Goal: Task Accomplishment & Management: Use online tool/utility

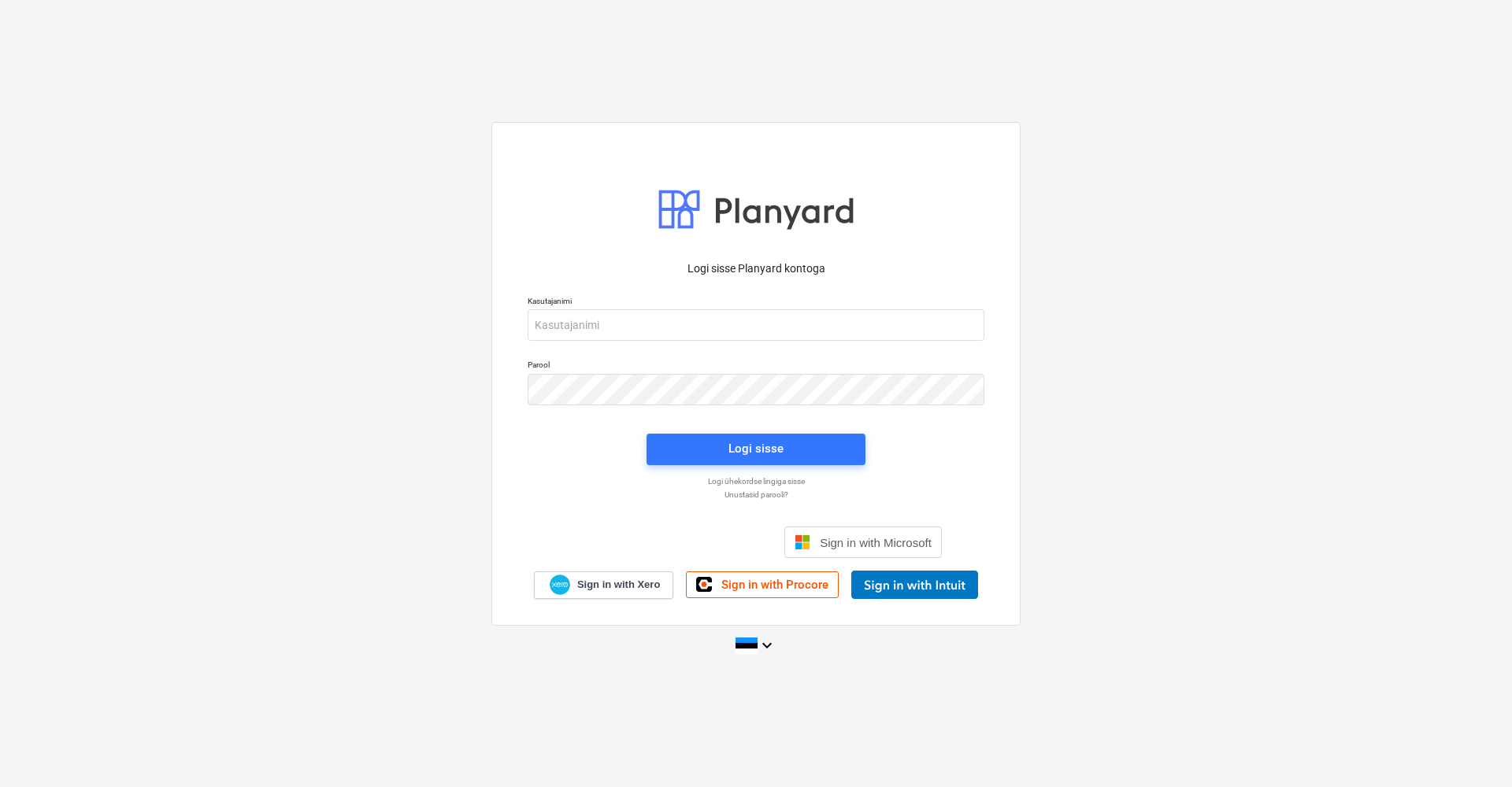
click at [647, 543] on div "Logi sisse Google’i kontoga. Avaneb uuel vahelehel" at bounding box center [671, 543] width 202 height 35
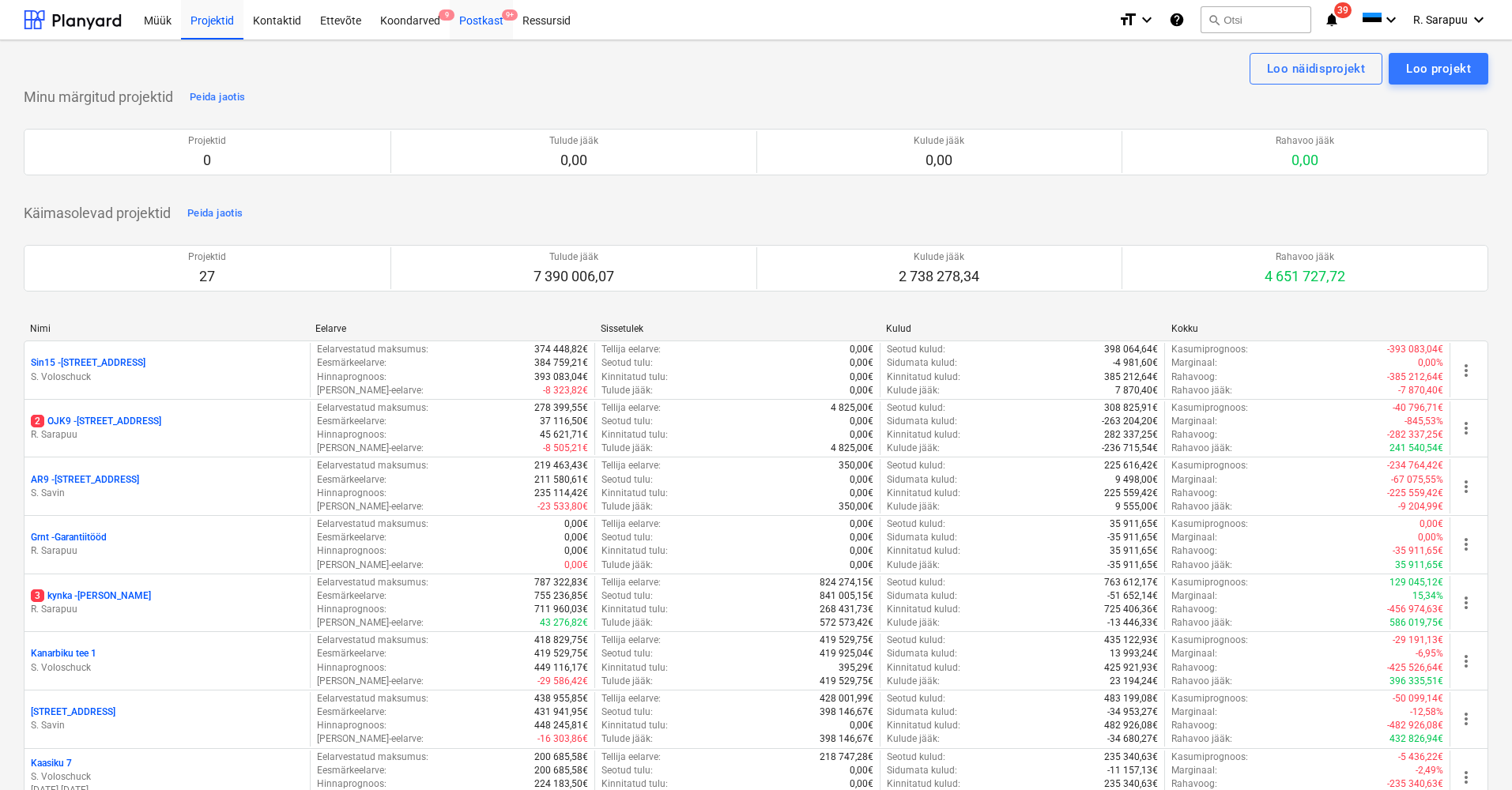
click at [491, 24] on div "Postkast 9+" at bounding box center [481, 19] width 63 height 41
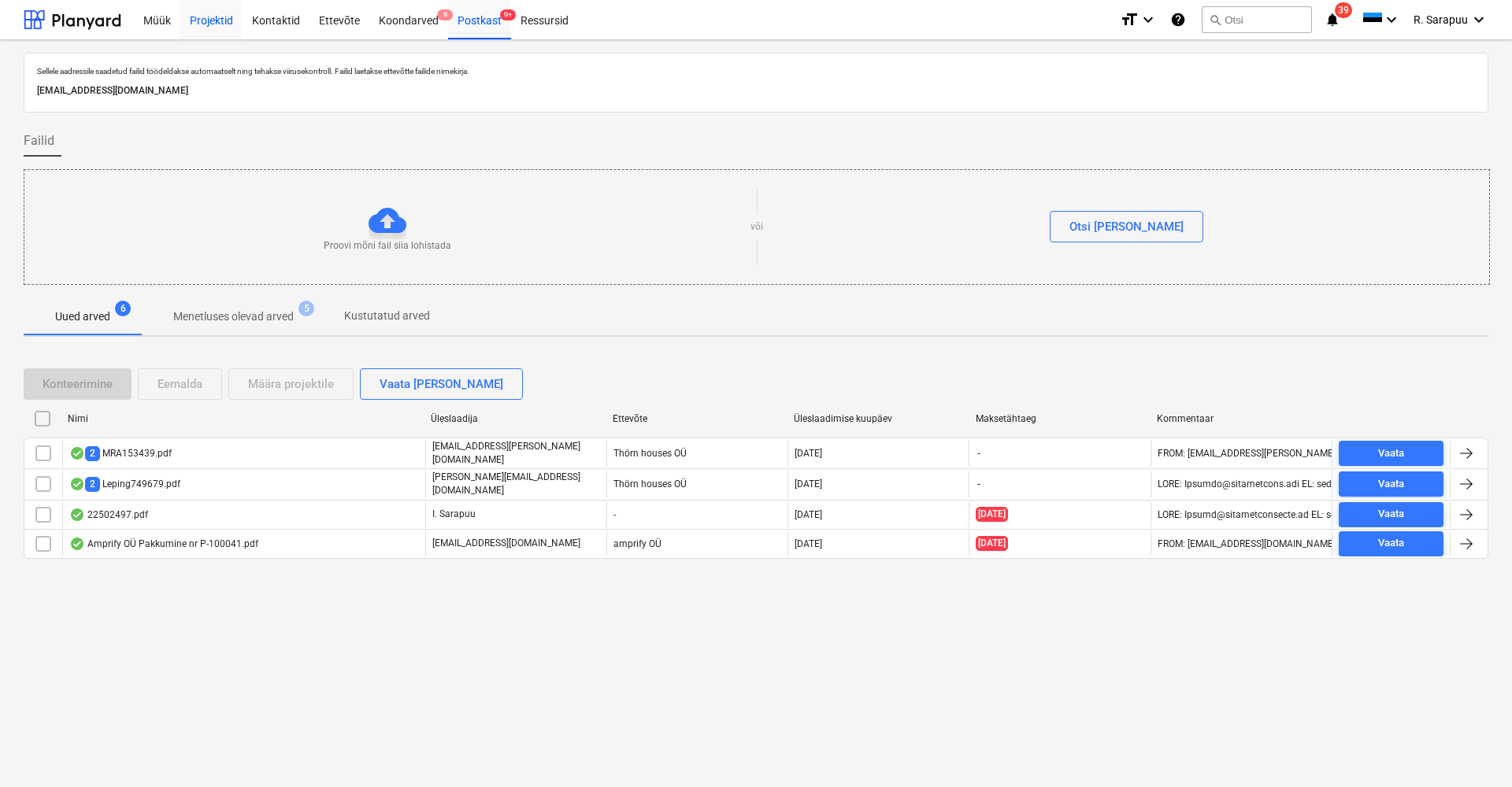
click at [221, 25] on div "Projektid" at bounding box center [211, 19] width 62 height 40
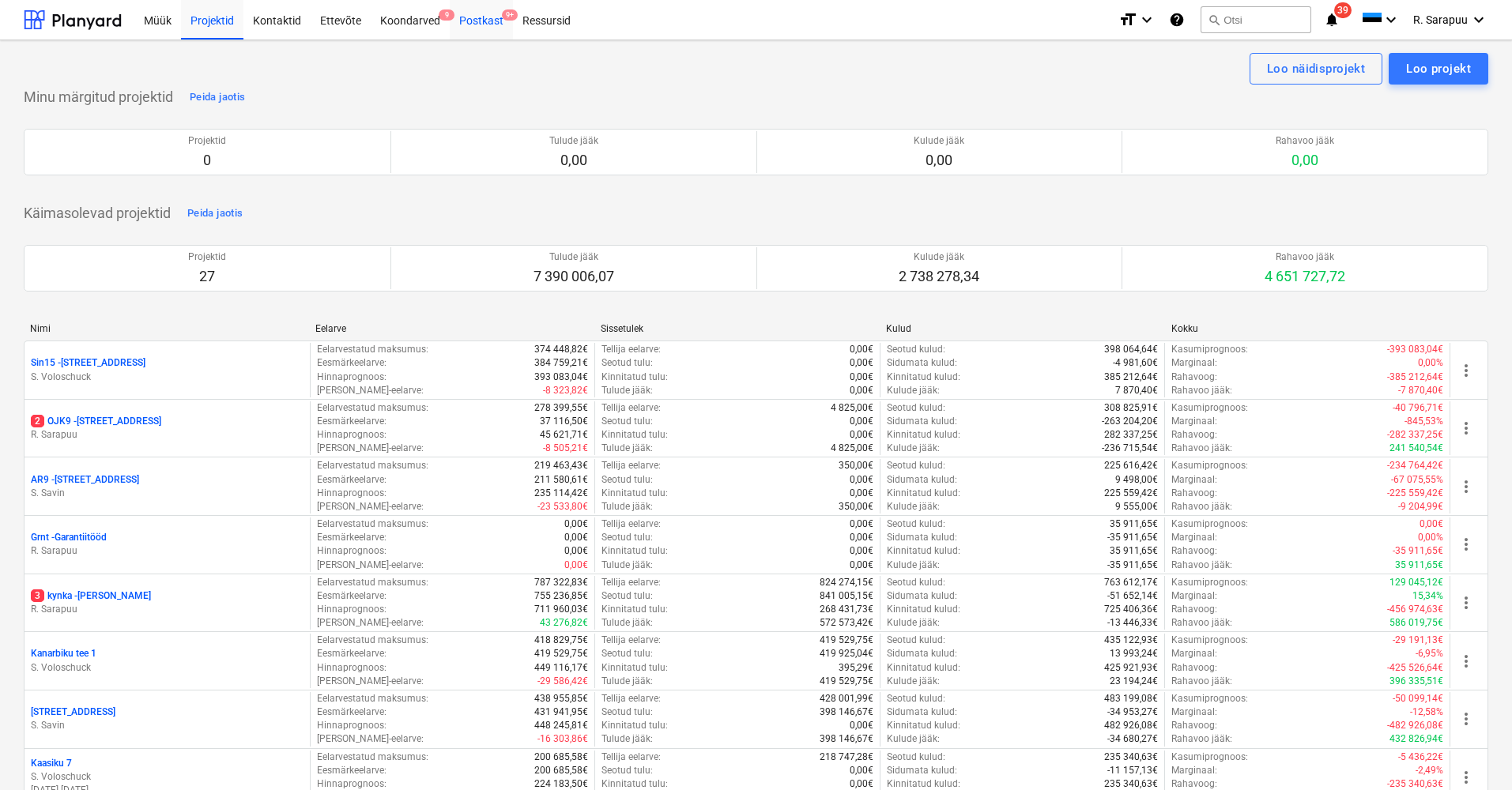
scroll to position [6, 0]
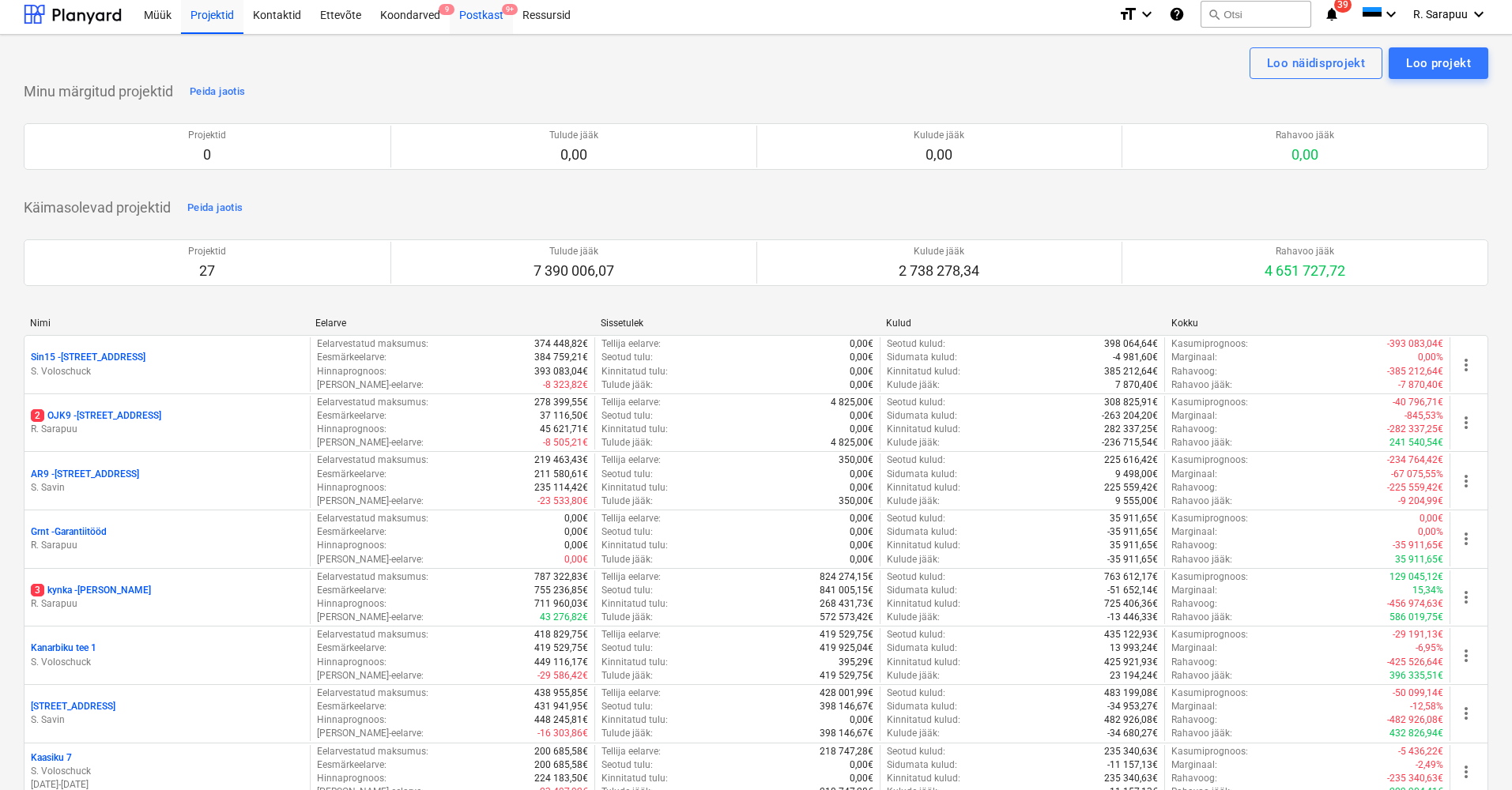
click at [484, 26] on div "Postkast 9+" at bounding box center [481, 14] width 63 height 41
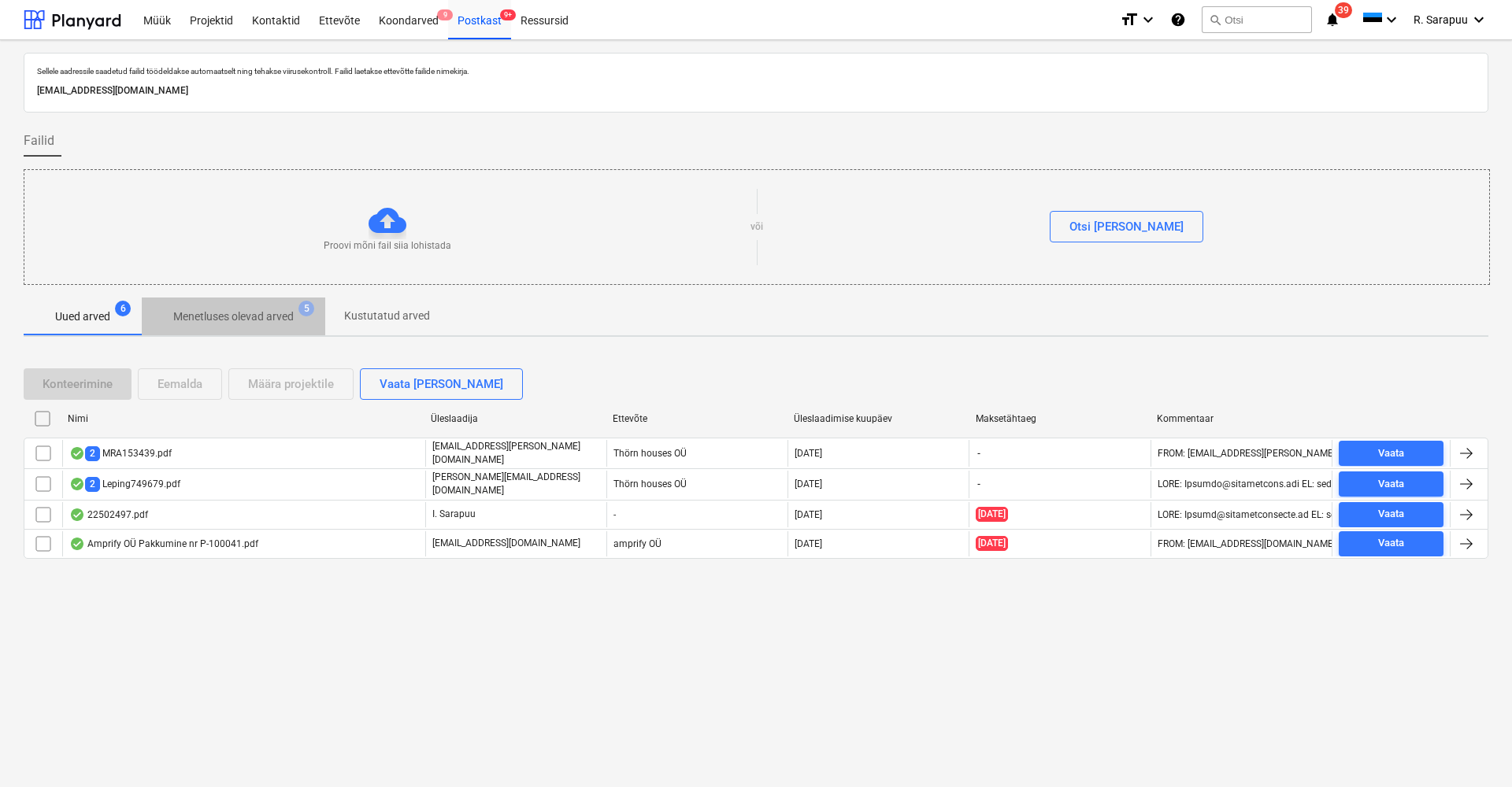
click at [256, 313] on p "Menetluses olevad arved" at bounding box center [233, 317] width 121 height 17
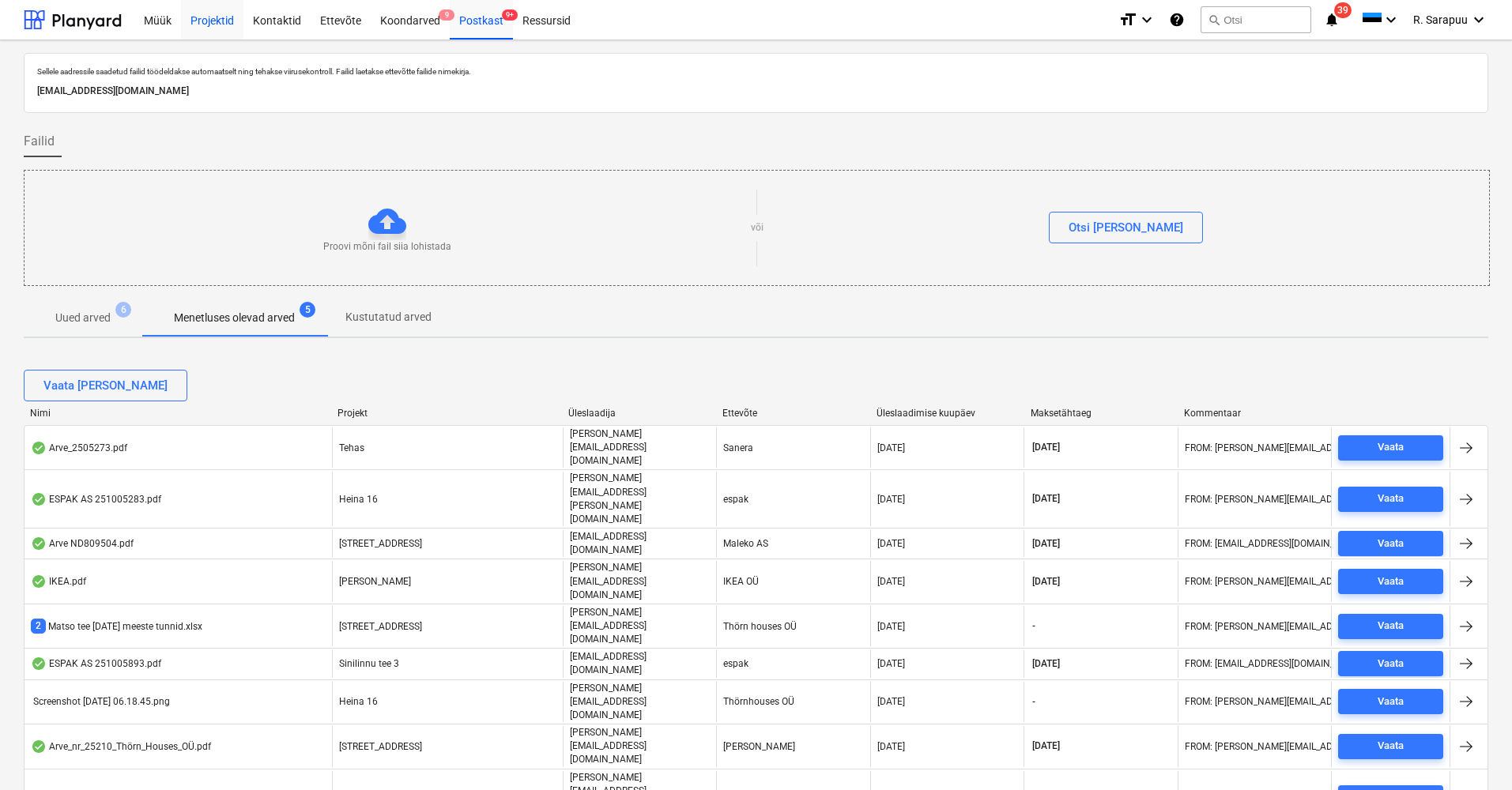
click at [217, 24] on div "Projektid" at bounding box center [212, 19] width 62 height 41
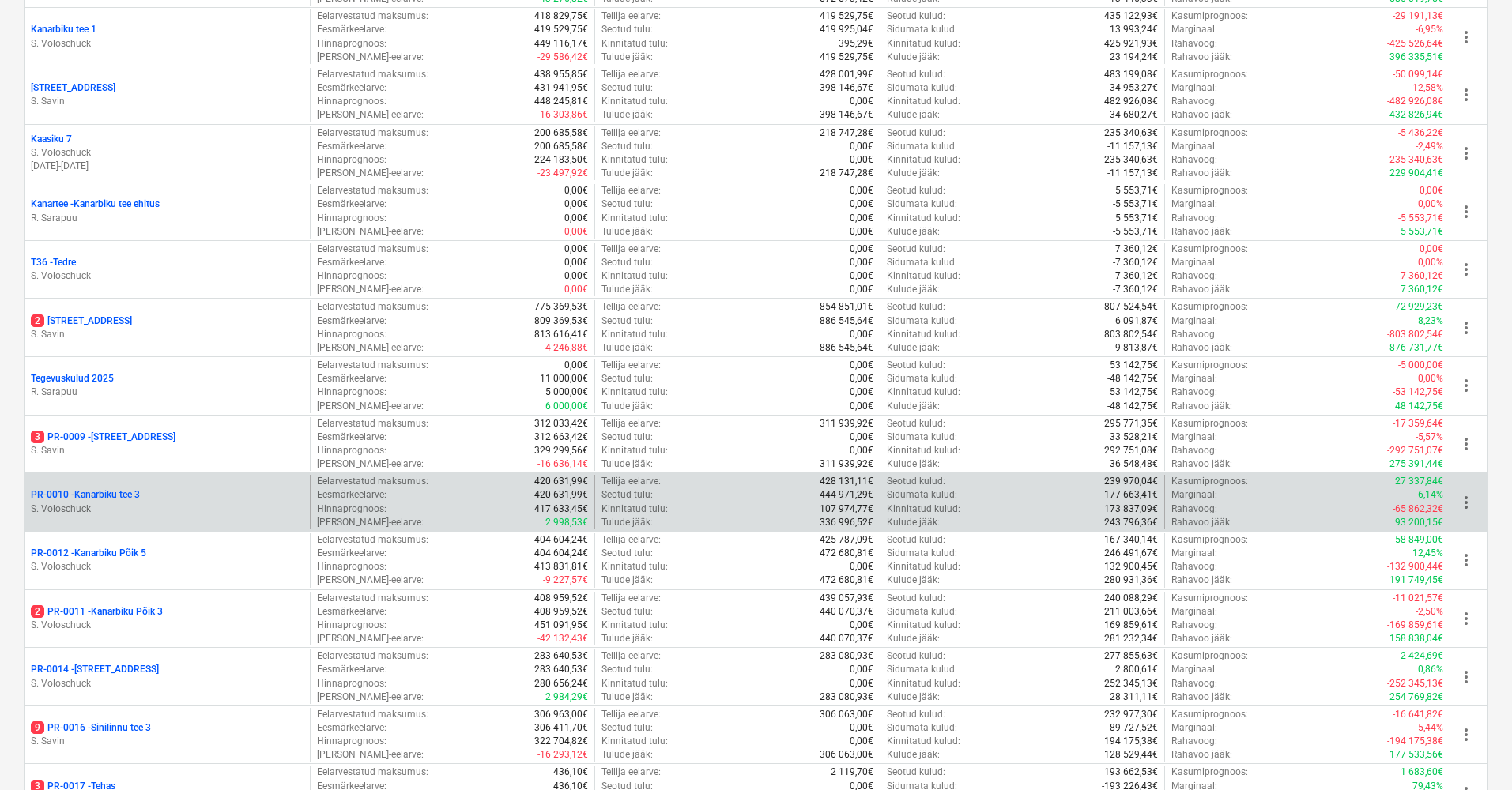
scroll to position [643, 0]
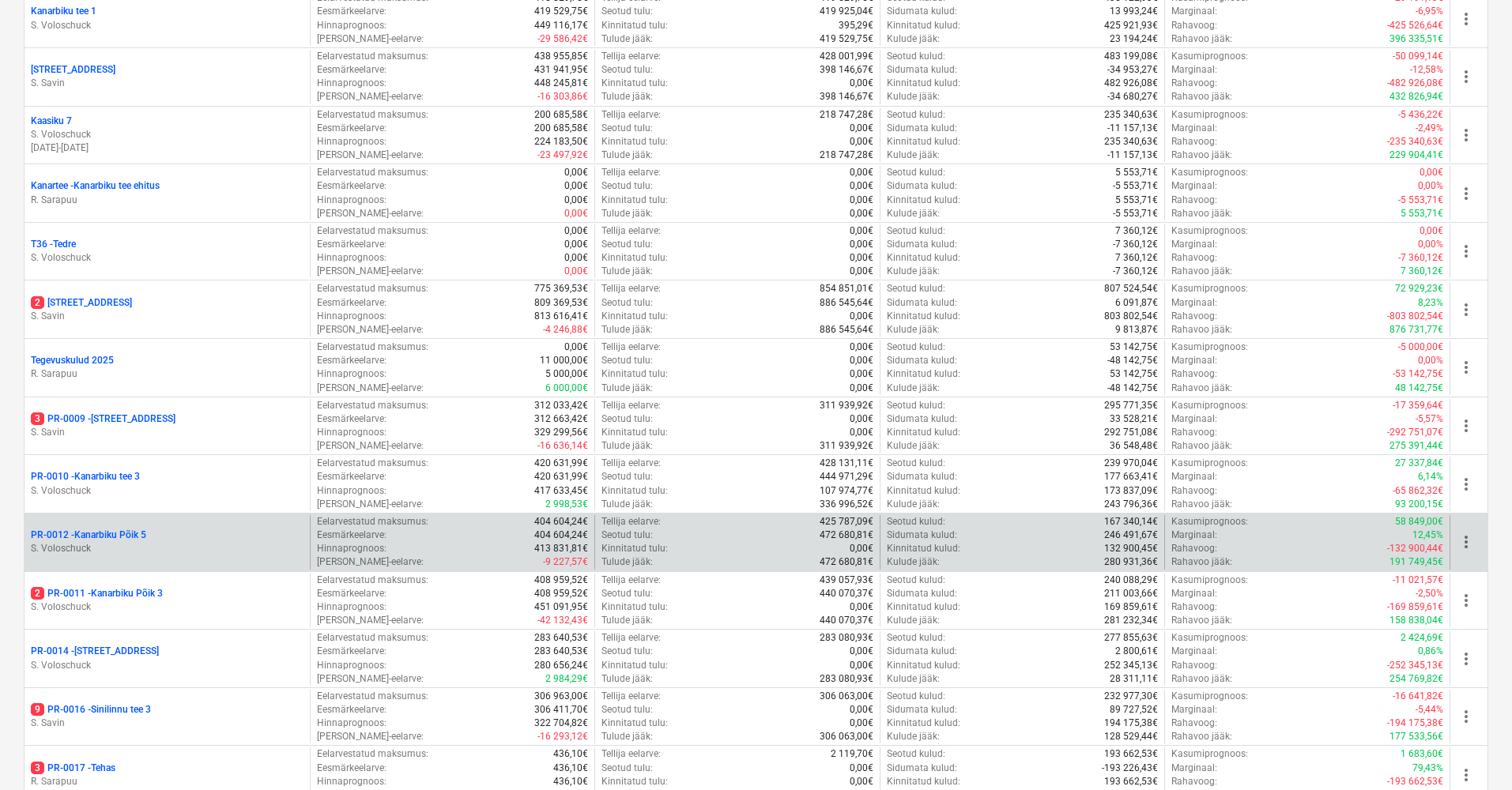
click at [129, 529] on p "PR-0012 - Kanarbiku Põik 5" at bounding box center [88, 535] width 116 height 14
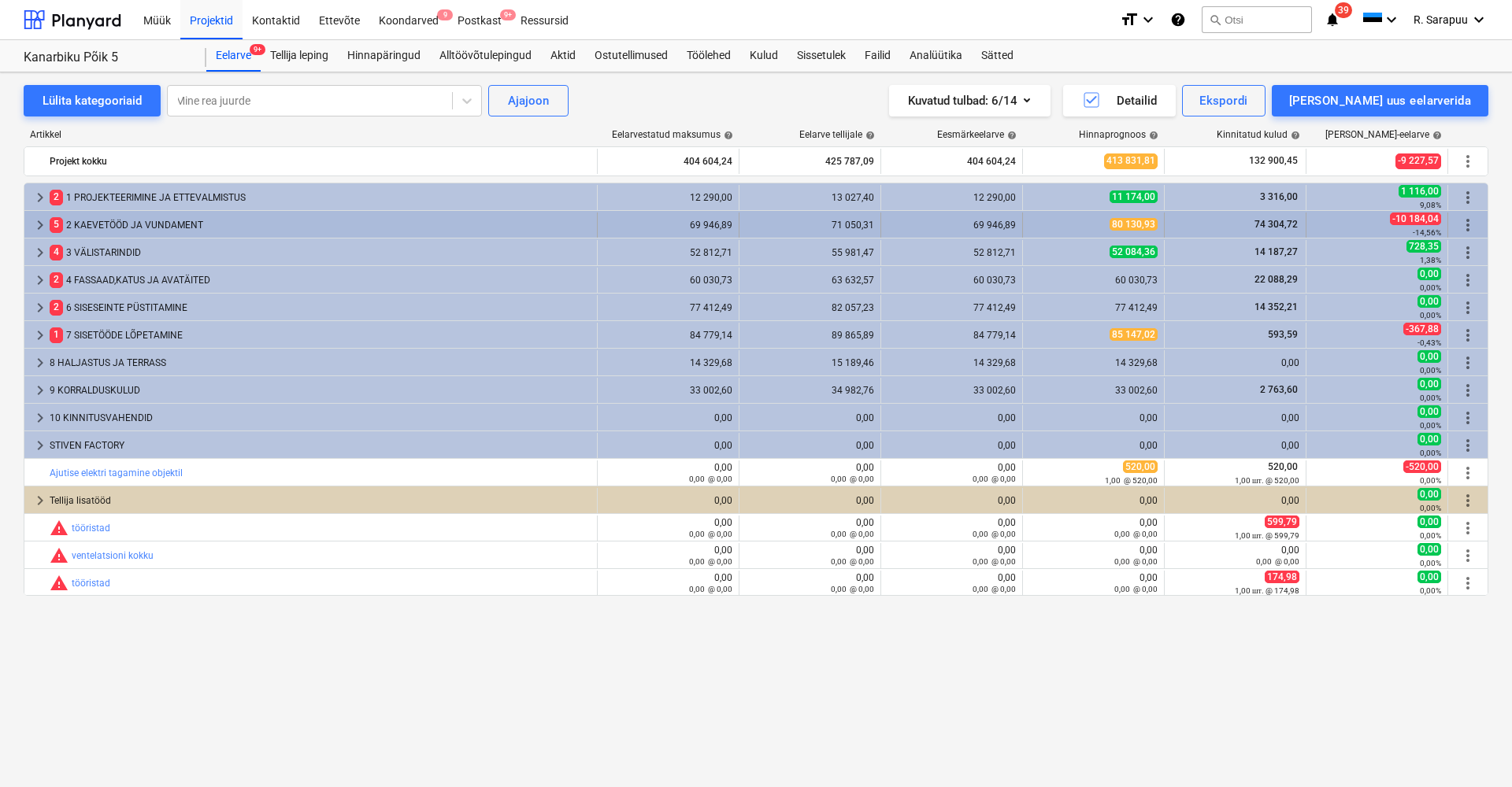
click at [34, 221] on span "keyboard_arrow_right" at bounding box center [40, 225] width 19 height 19
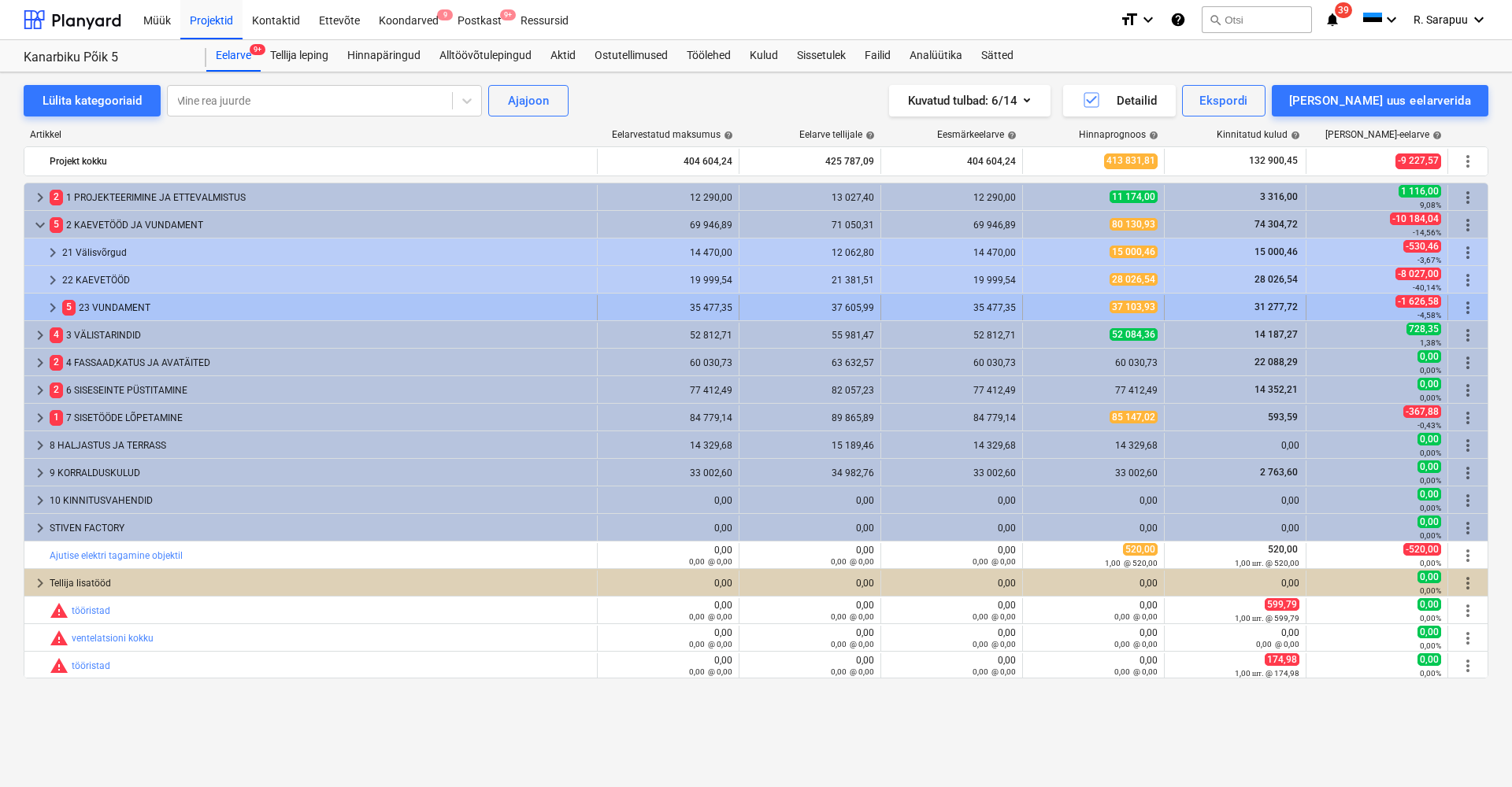
click at [54, 306] on span "keyboard_arrow_right" at bounding box center [53, 308] width 19 height 19
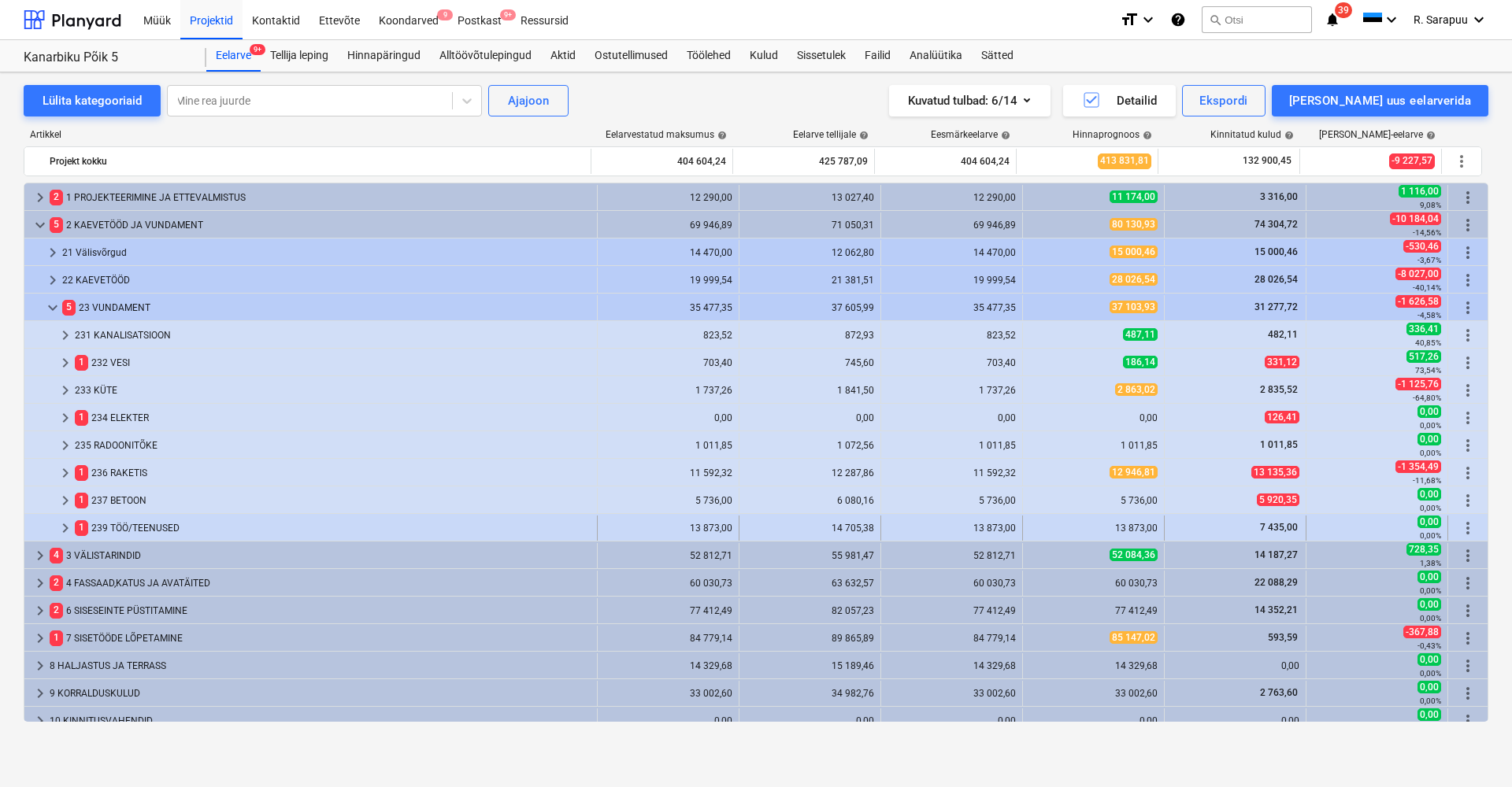
click at [117, 532] on div "1 239 TÖÖ/TEENUSED" at bounding box center [333, 528] width 516 height 25
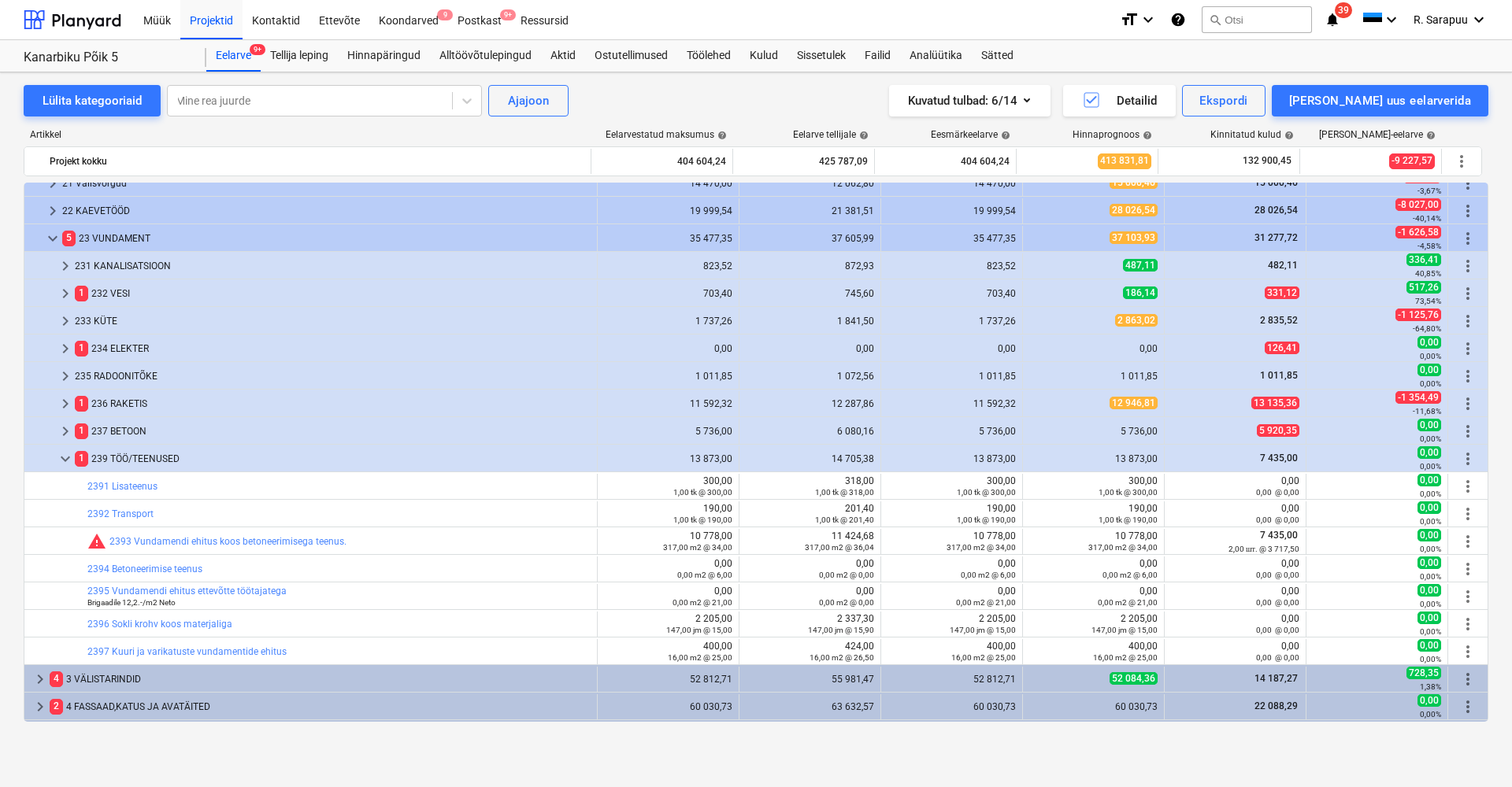
scroll to position [70, 0]
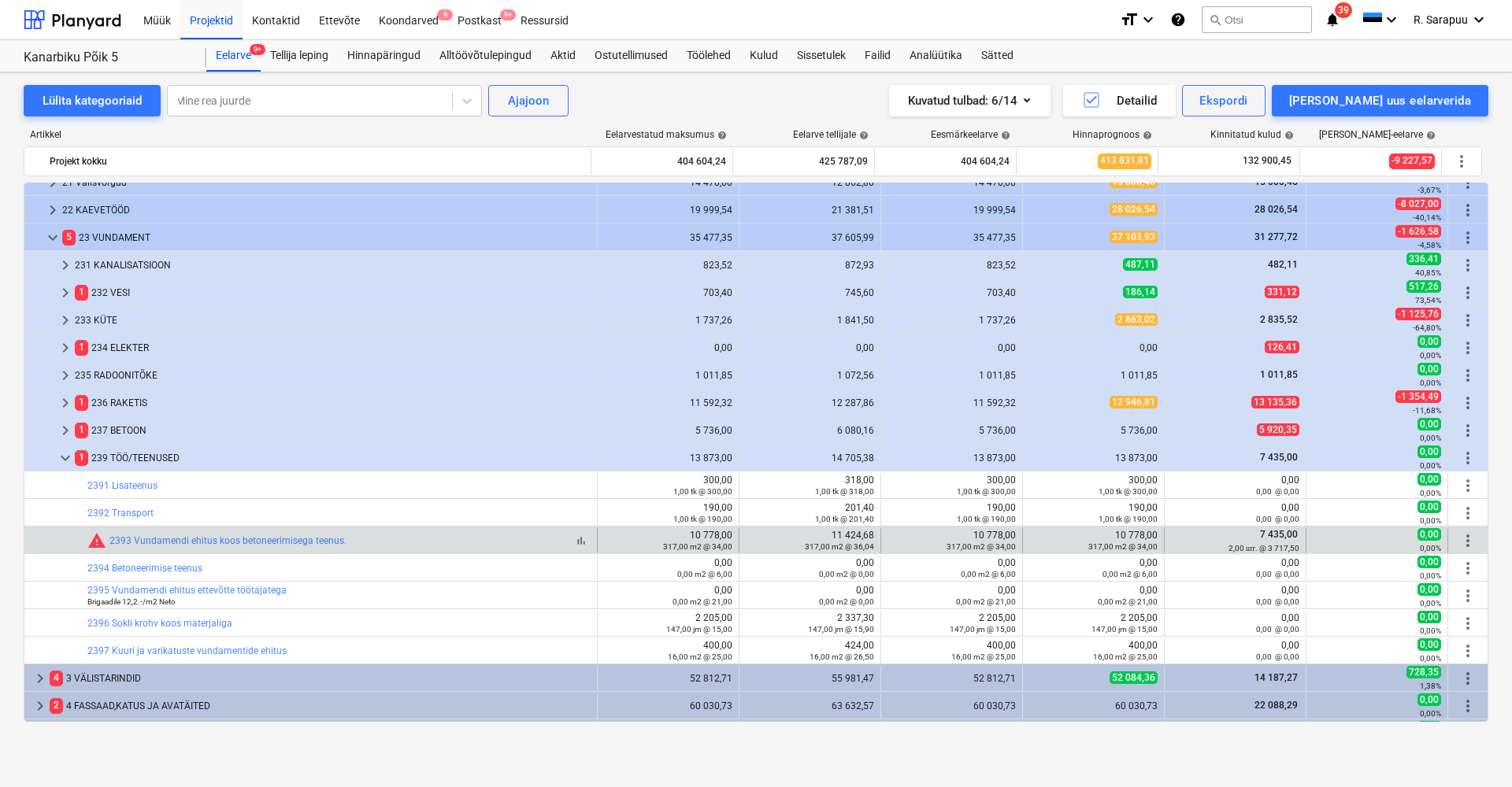
click at [175, 547] on div "warning 2393 Vundamendi ehitus koos betoneerimisega teenus." at bounding box center [217, 541] width 259 height 19
click at [177, 540] on link "2393 Vundamendi ehitus koos betoneerimisega teenus." at bounding box center [228, 541] width 237 height 11
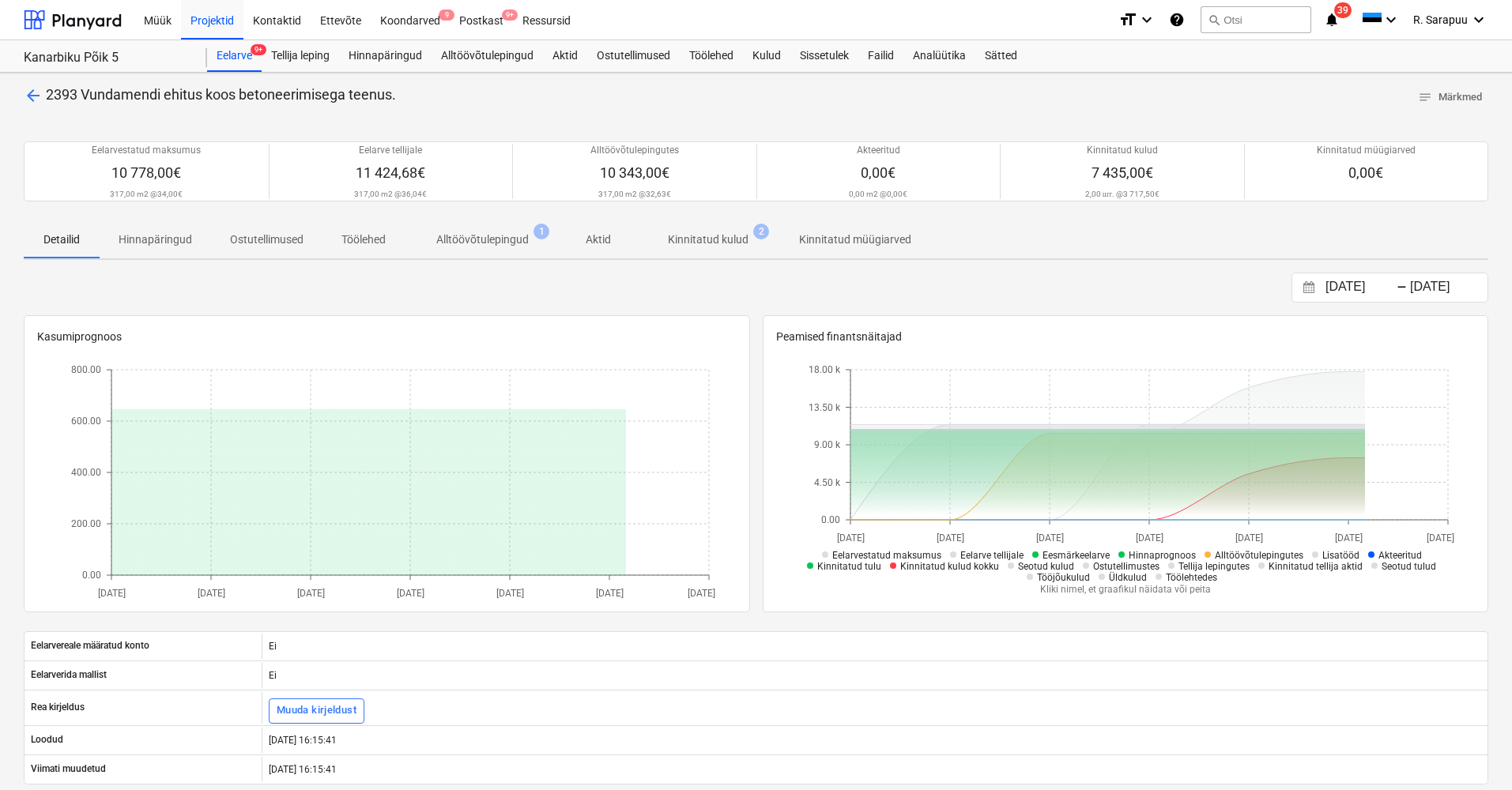
click at [740, 232] on p "Kinnitatud kulud" at bounding box center [707, 240] width 80 height 17
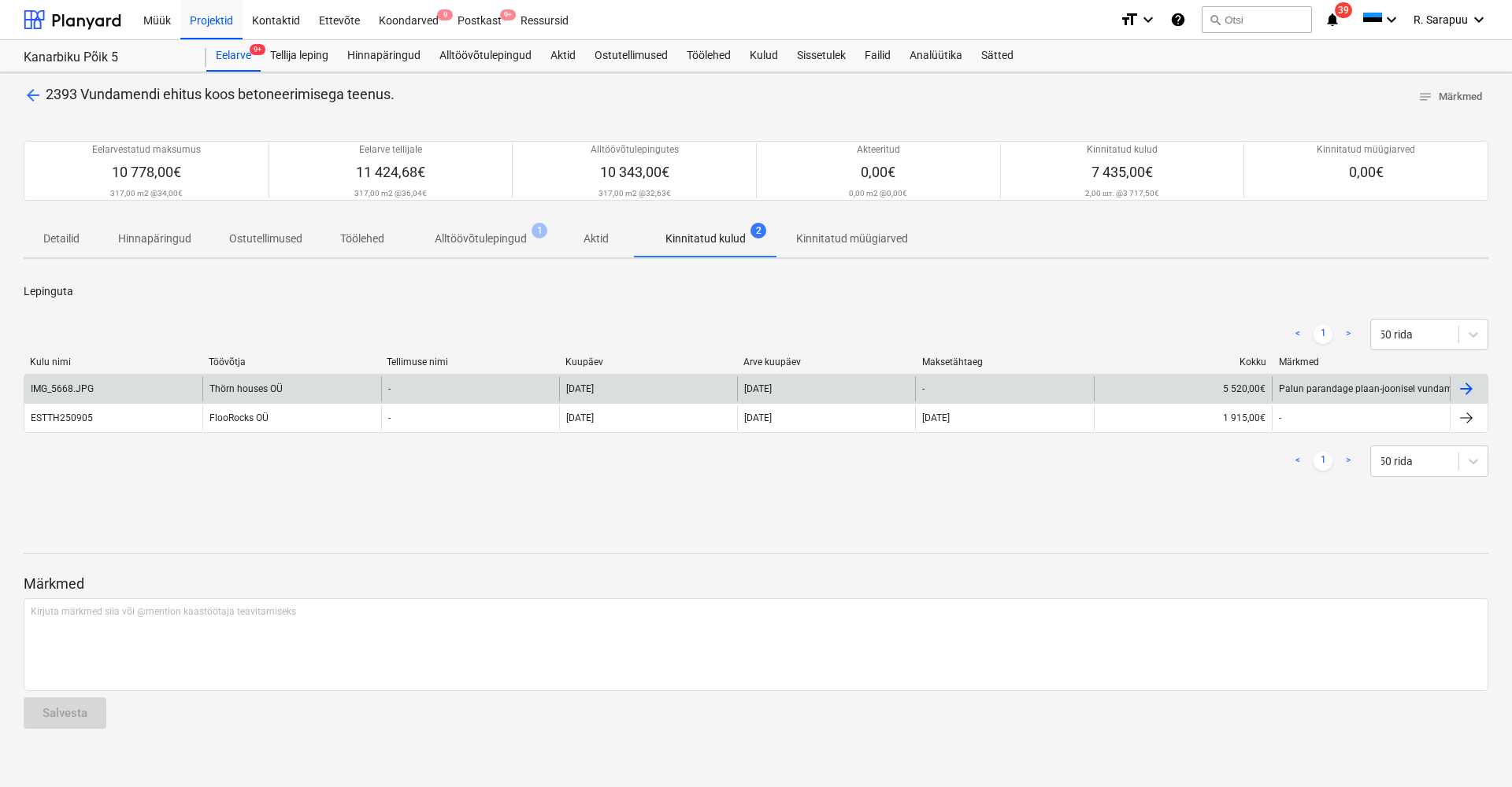
click at [267, 382] on div "Thörn houses OÜ" at bounding box center [291, 389] width 178 height 25
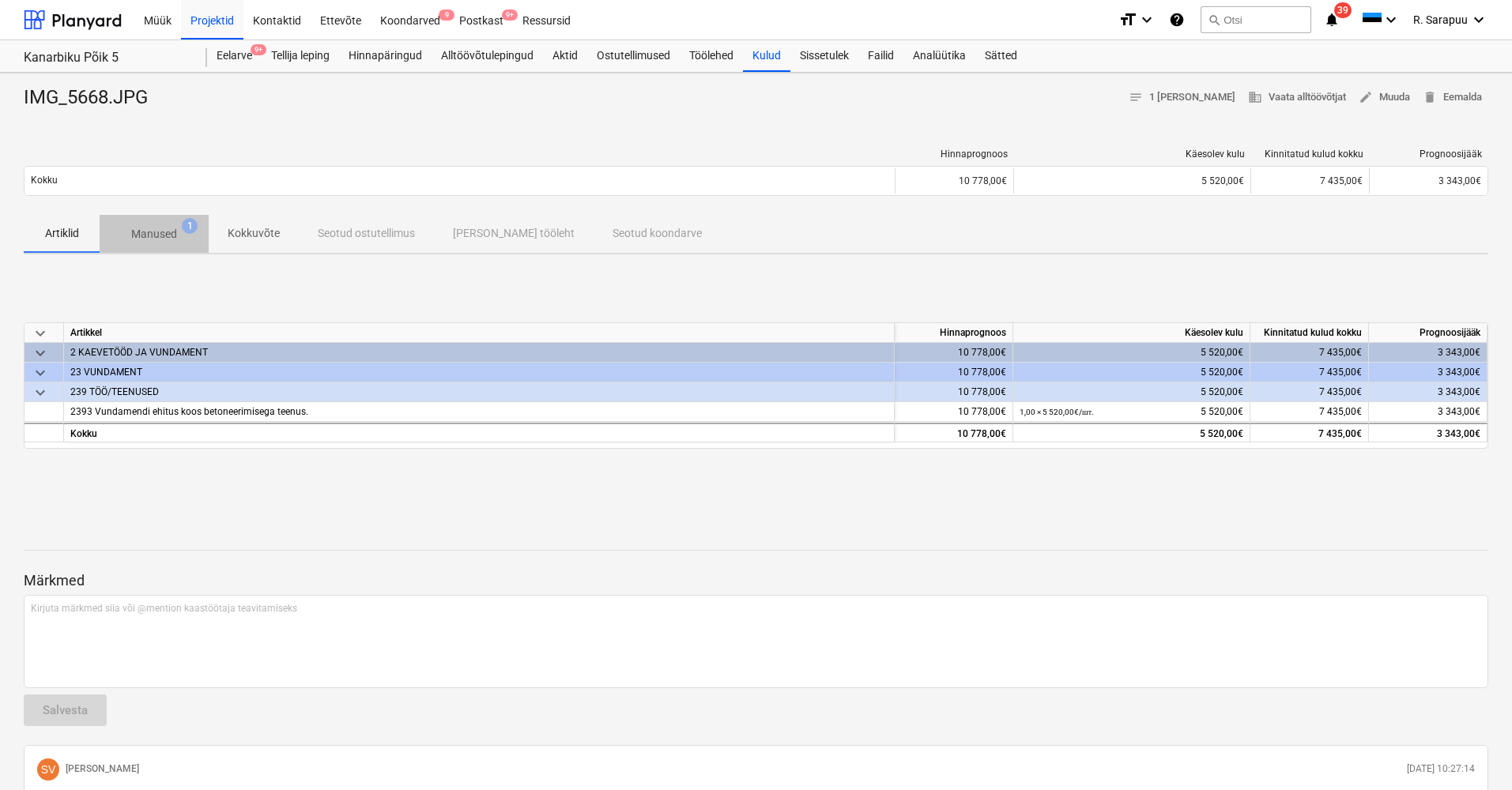
click at [162, 231] on p "Manused" at bounding box center [155, 234] width 46 height 17
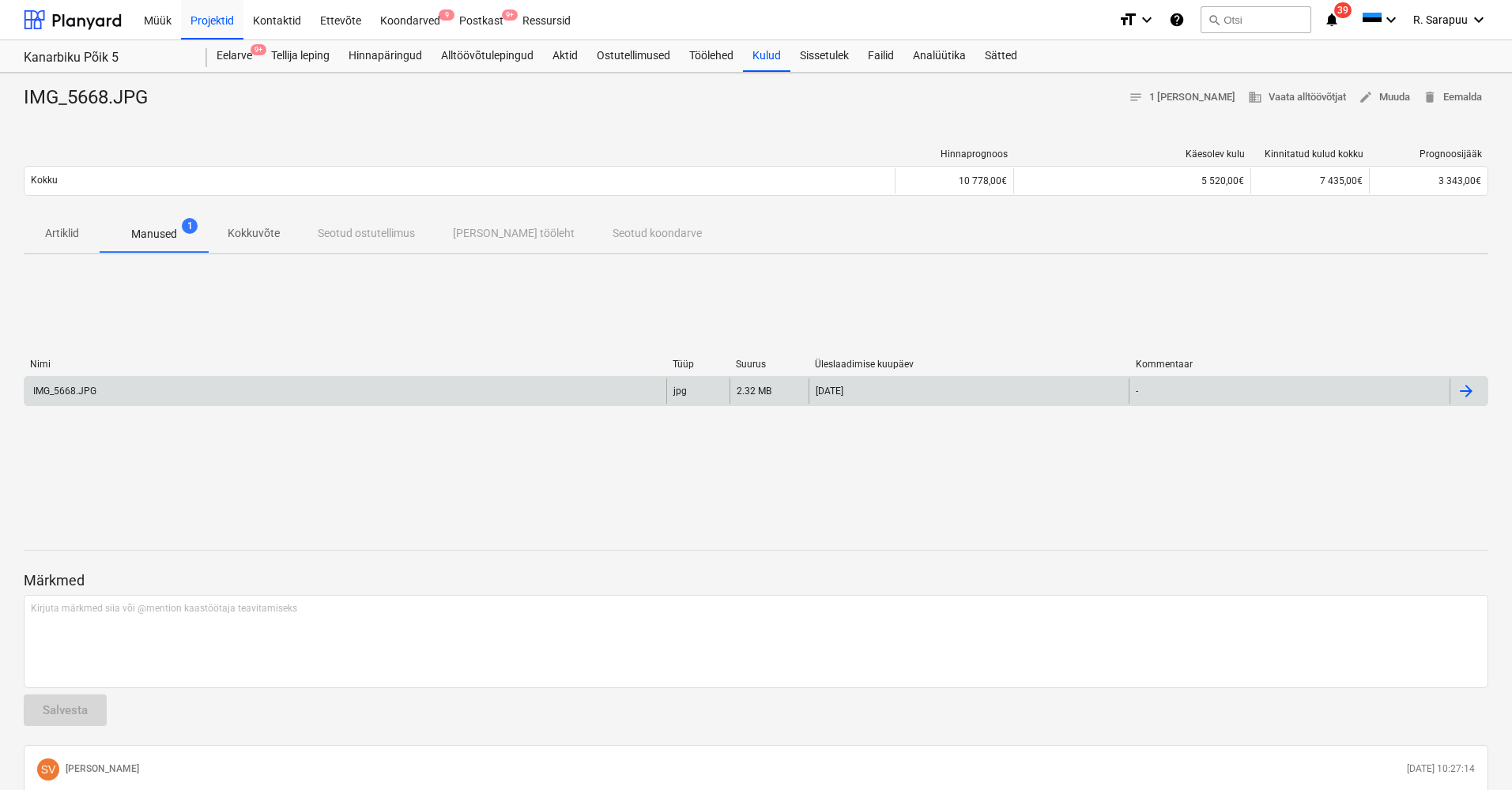
click at [110, 389] on div "IMG_5668.JPG" at bounding box center [346, 391] width 642 height 25
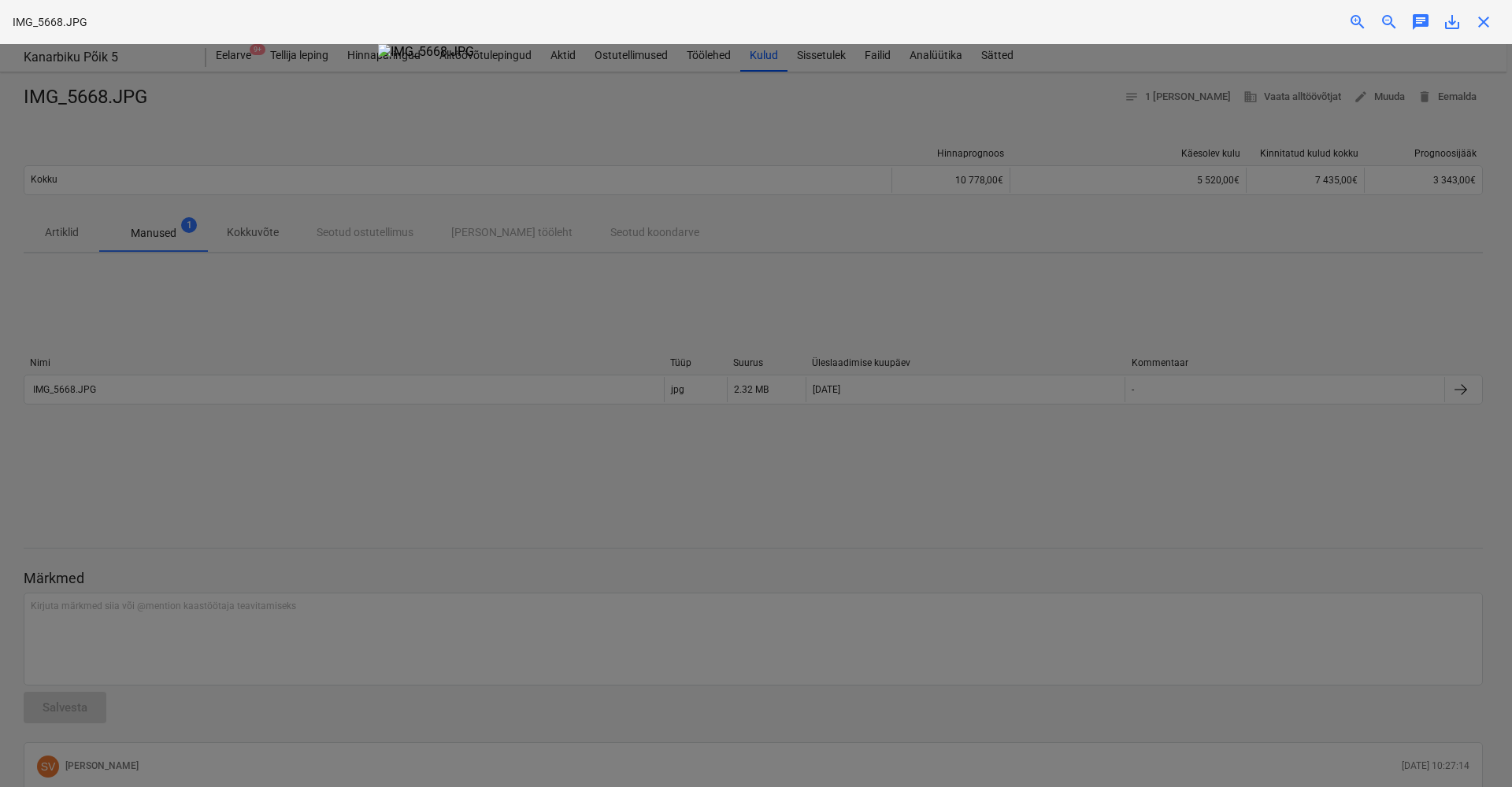
scroll to position [171, 0]
click at [304, 436] on div at bounding box center [756, 416] width 1512 height 743
click at [1485, 24] on span "close" at bounding box center [1484, 22] width 19 height 19
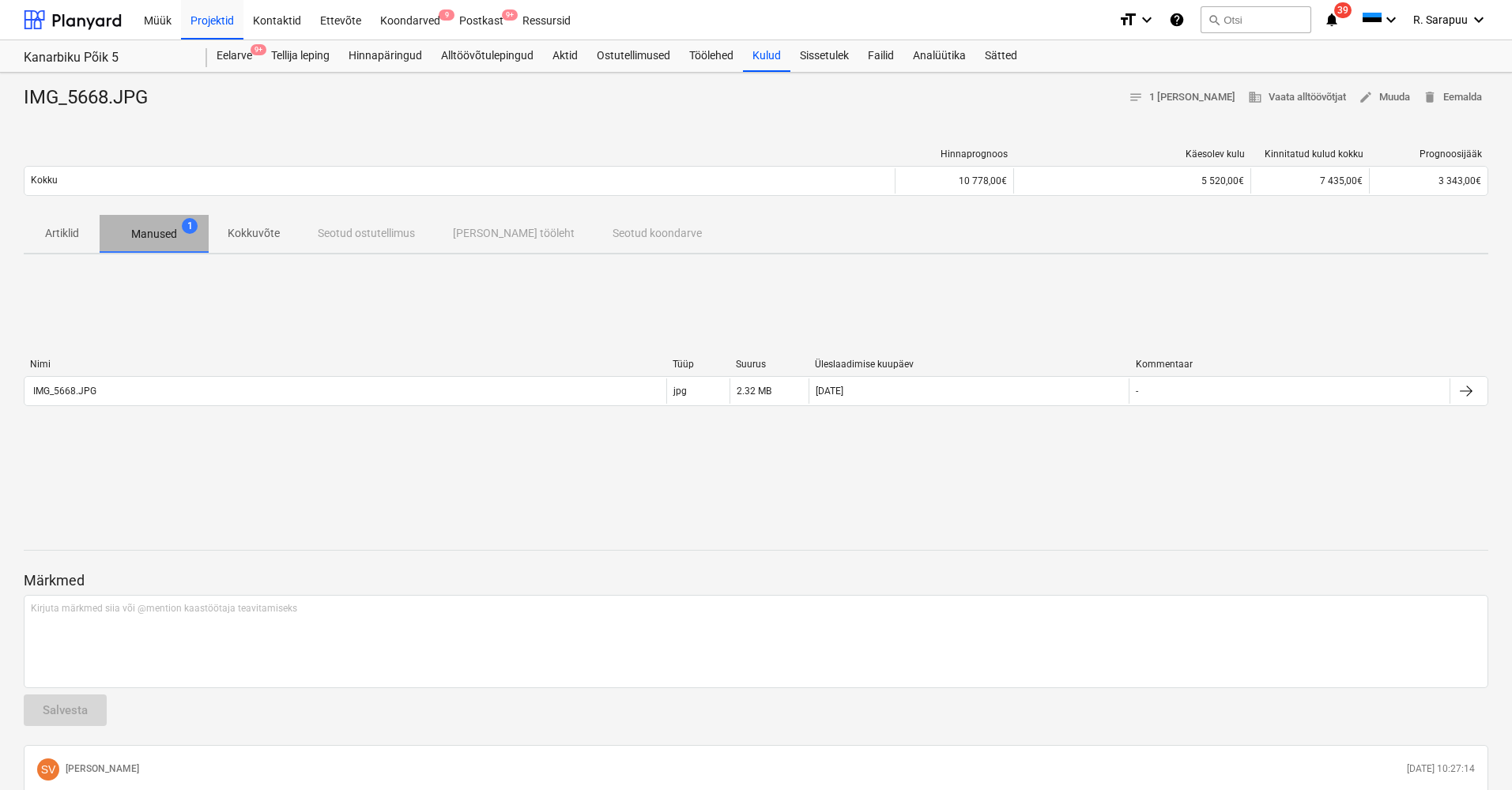
click at [154, 244] on span "Manused 1" at bounding box center [154, 234] width 109 height 29
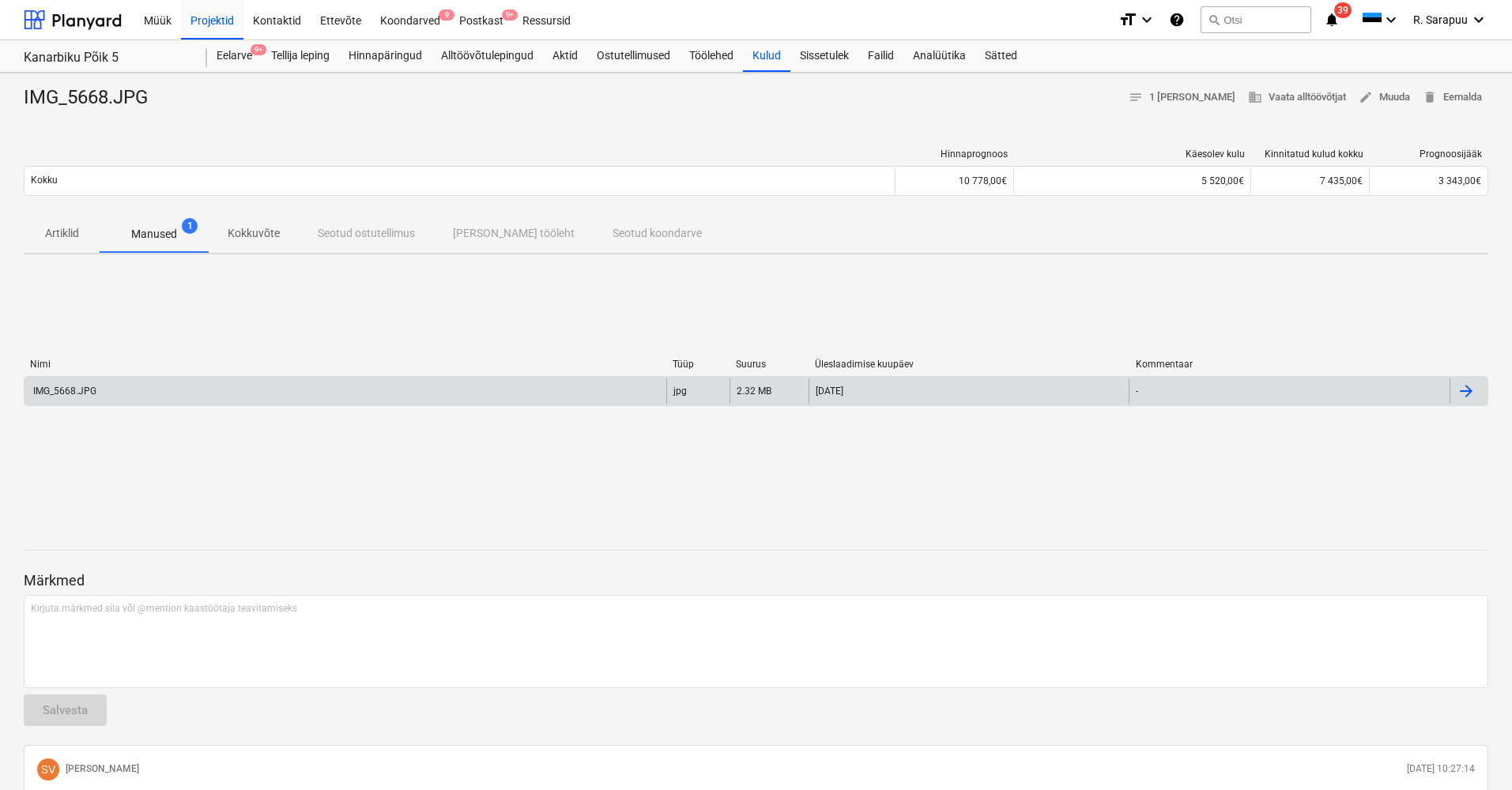
click at [88, 387] on div "IMG_5668.JPG" at bounding box center [64, 391] width 65 height 11
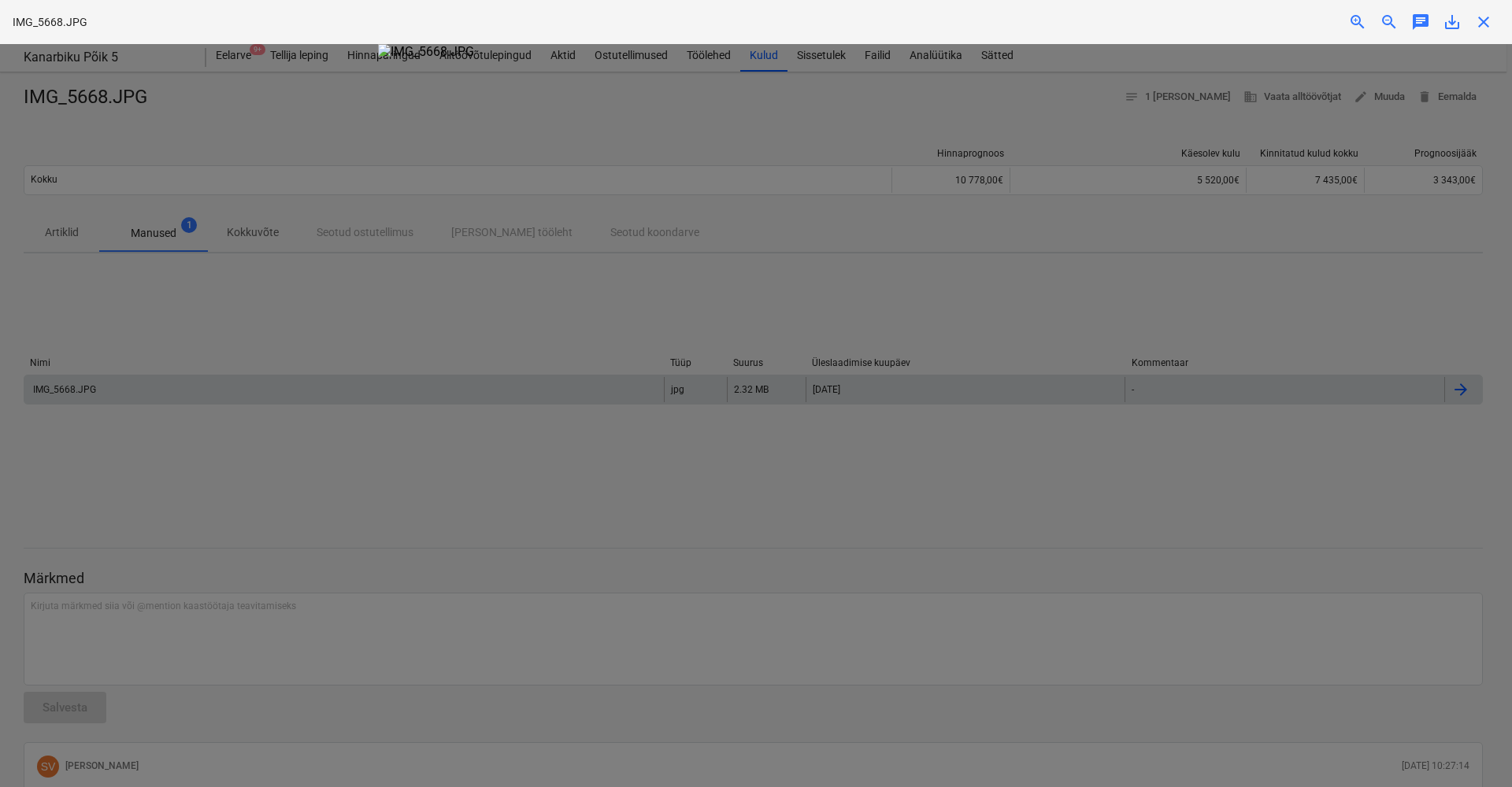
scroll to position [0, 0]
click at [1483, 22] on span "close" at bounding box center [1484, 22] width 19 height 19
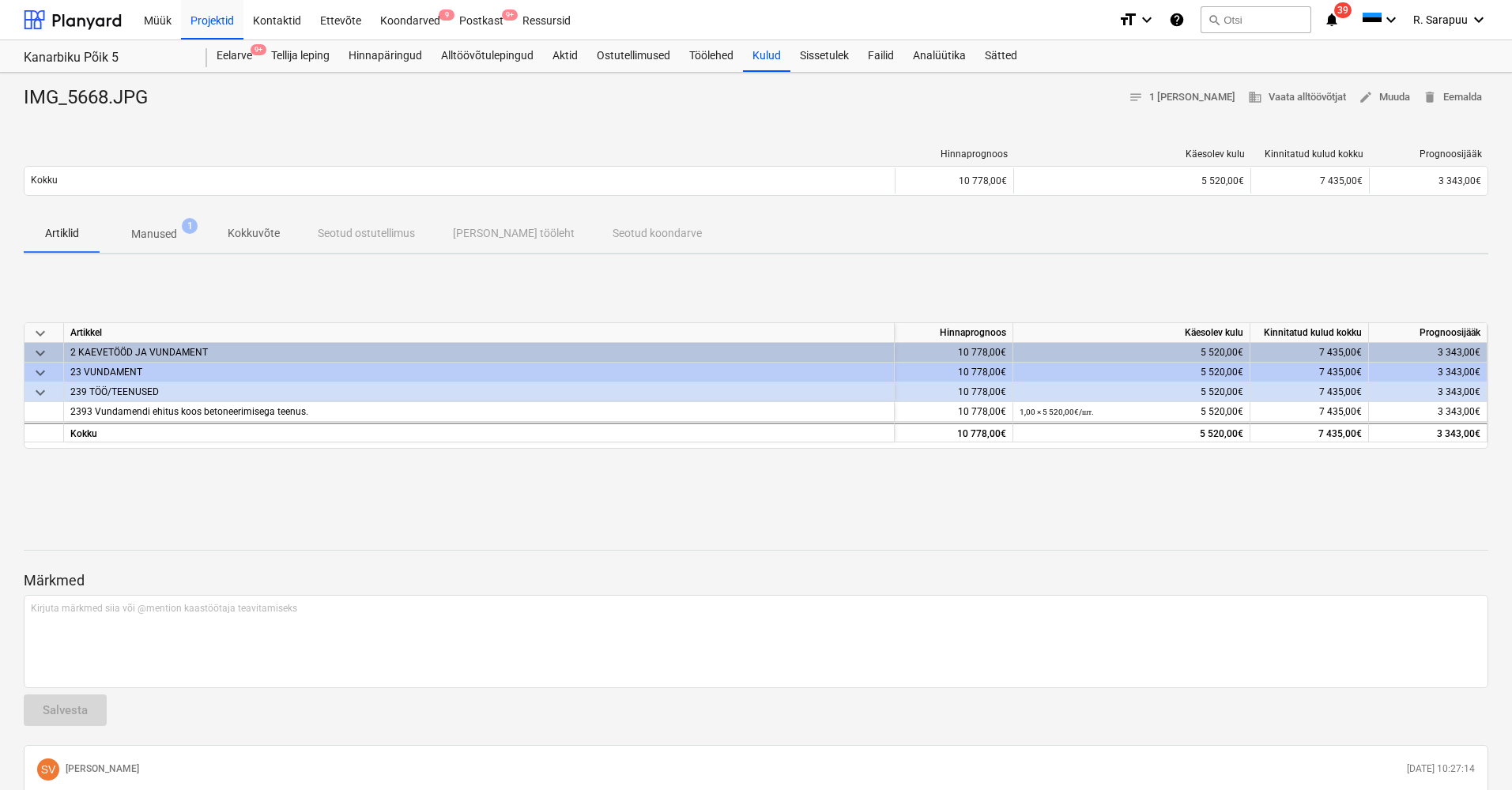
click at [164, 233] on p "Manused" at bounding box center [155, 234] width 46 height 17
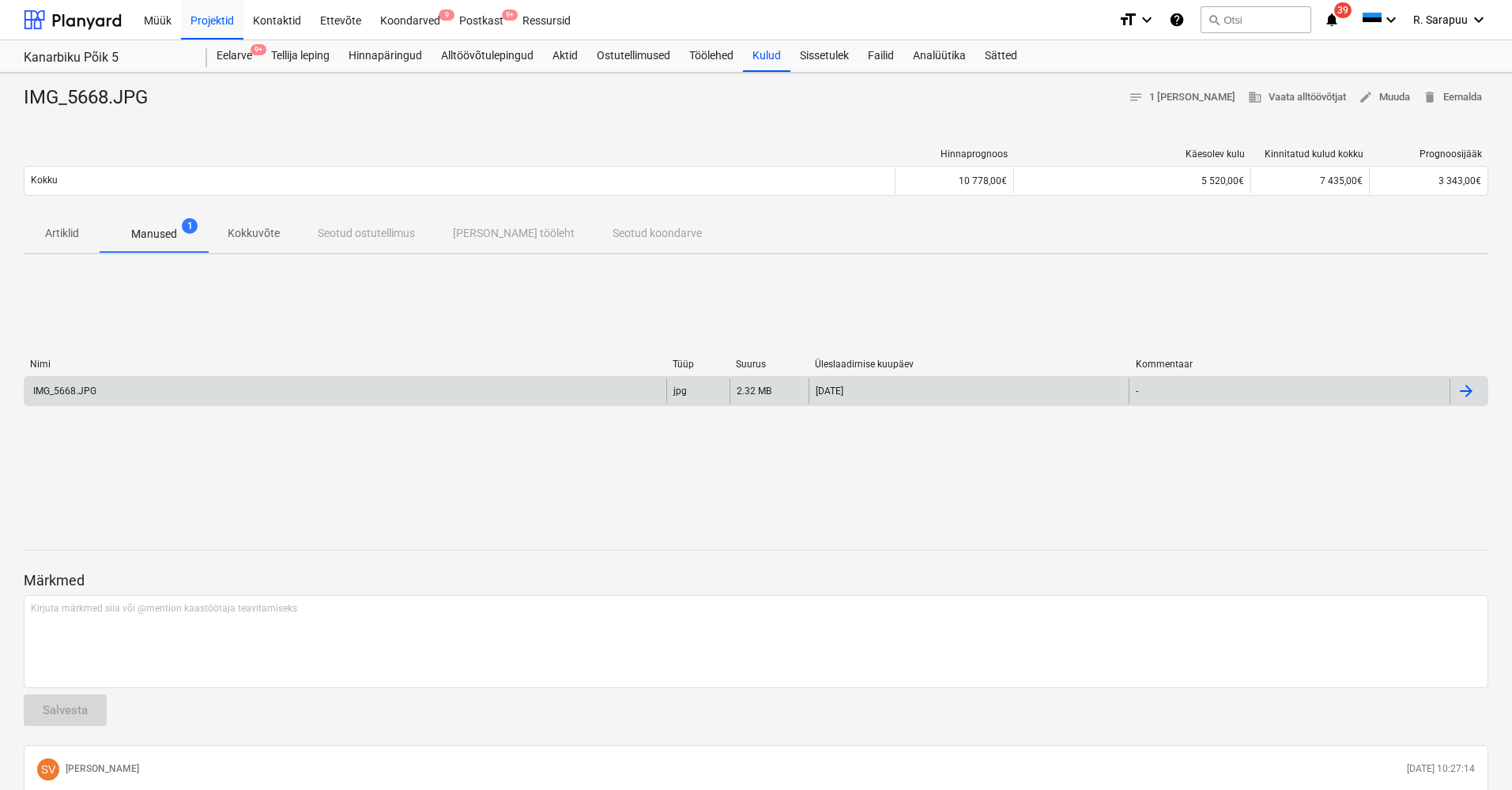
click at [72, 396] on div "IMG_5668.JPG" at bounding box center [346, 391] width 642 height 25
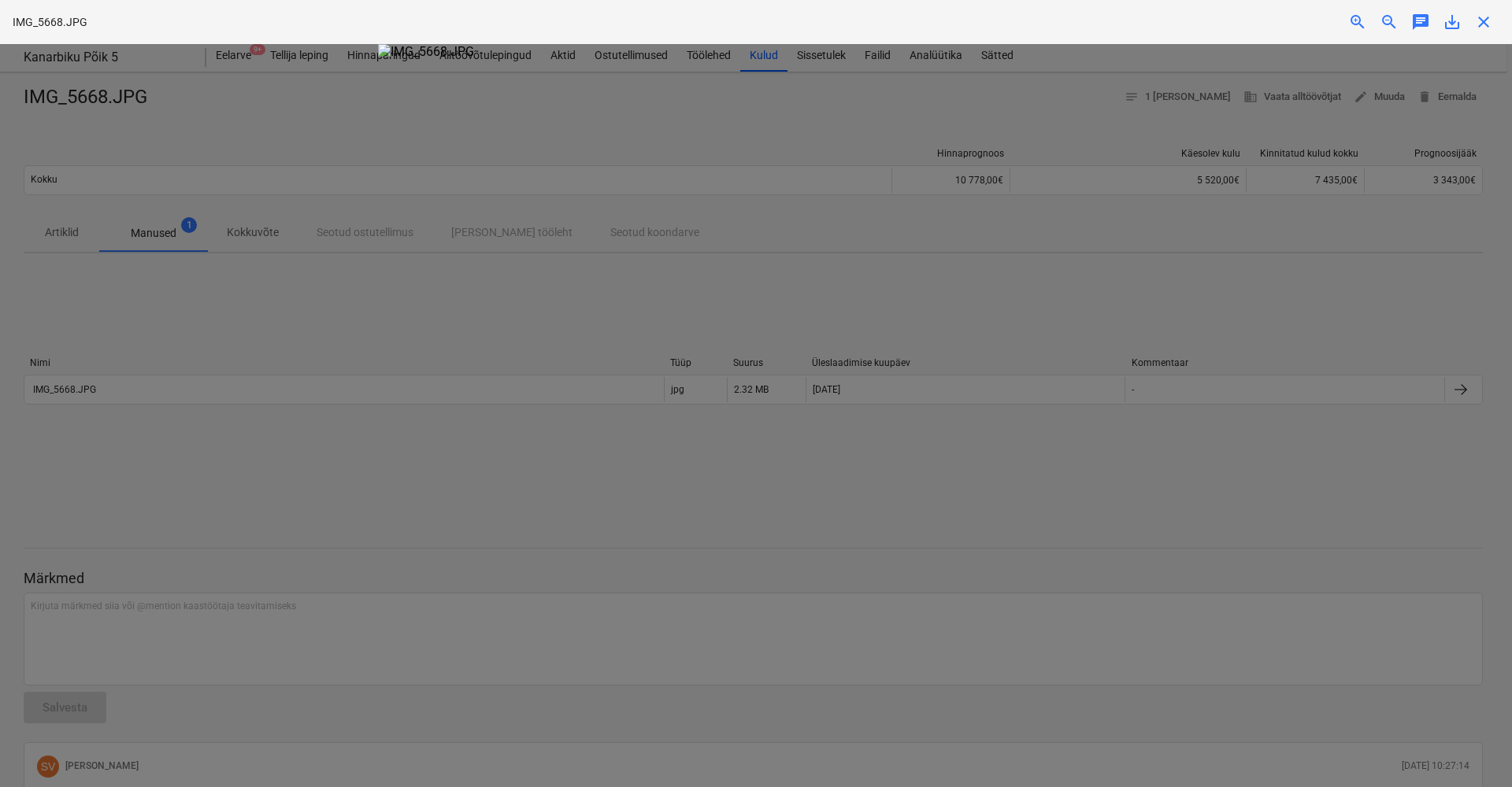
scroll to position [80, 0]
click at [1485, 29] on span "close" at bounding box center [1484, 22] width 19 height 19
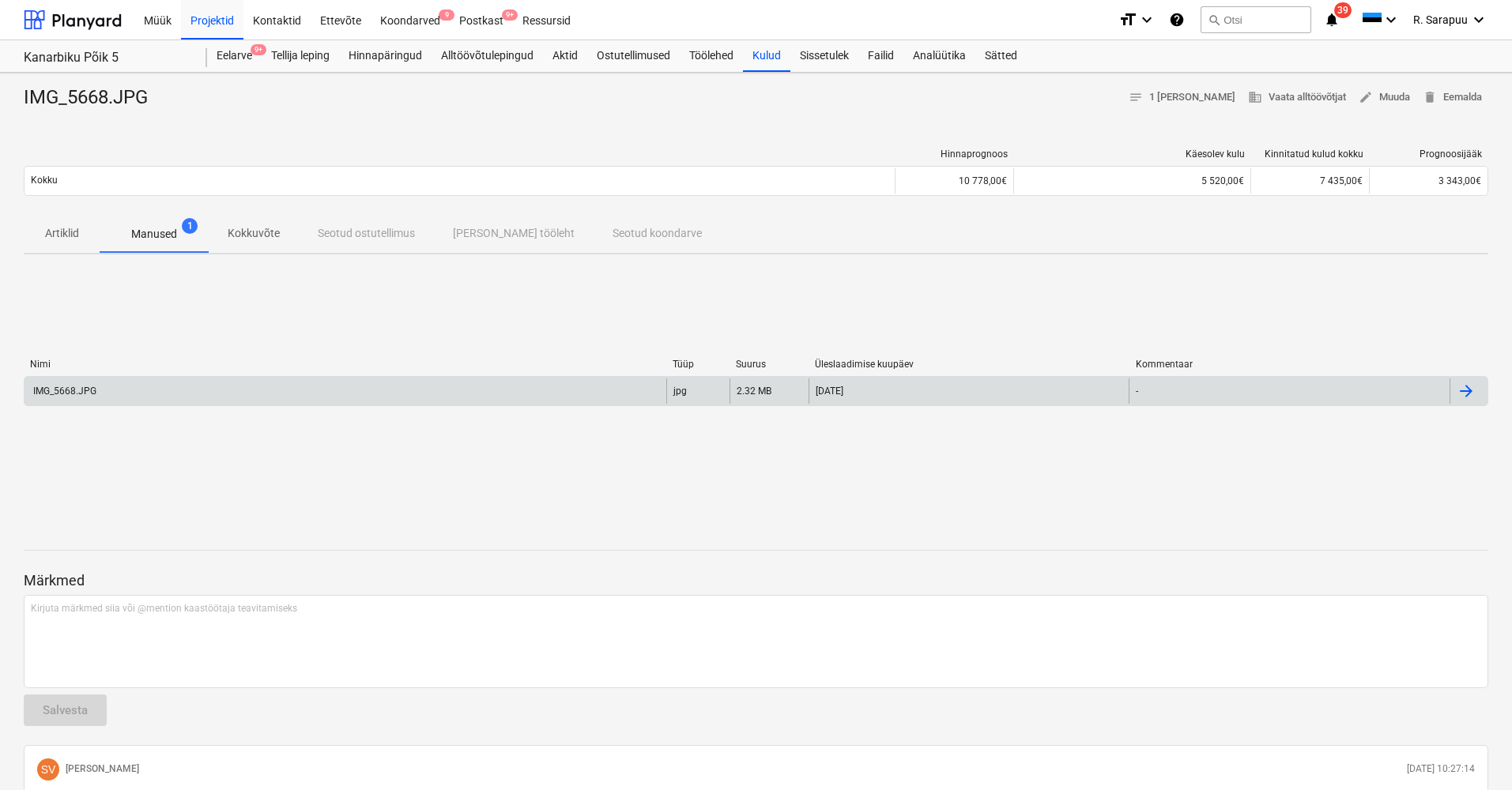
click at [85, 393] on div "IMG_5668.JPG" at bounding box center [64, 391] width 65 height 11
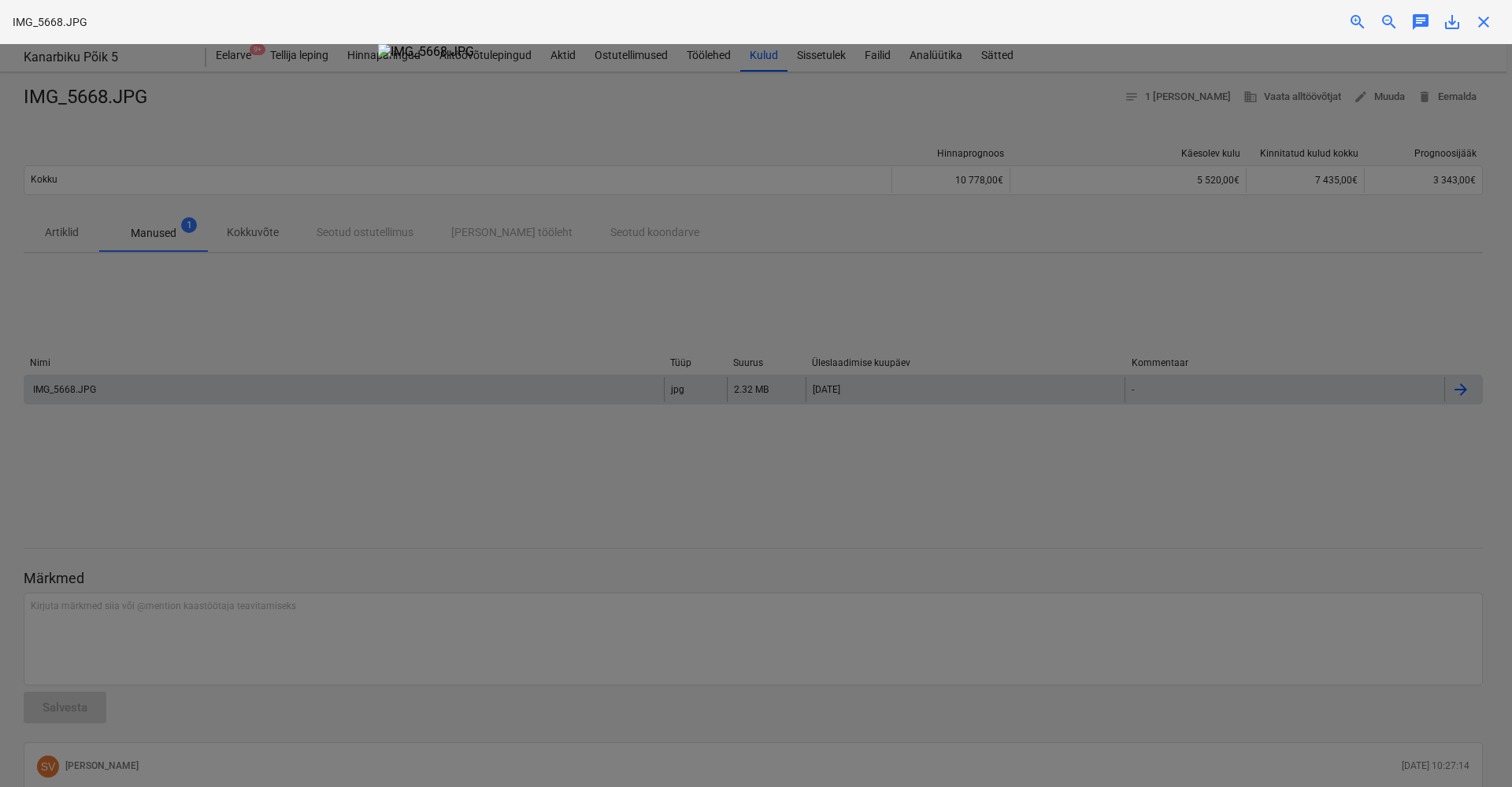
click at [1494, 25] on div "close" at bounding box center [1484, 22] width 32 height 19
click at [1478, 18] on span "close" at bounding box center [1484, 22] width 19 height 19
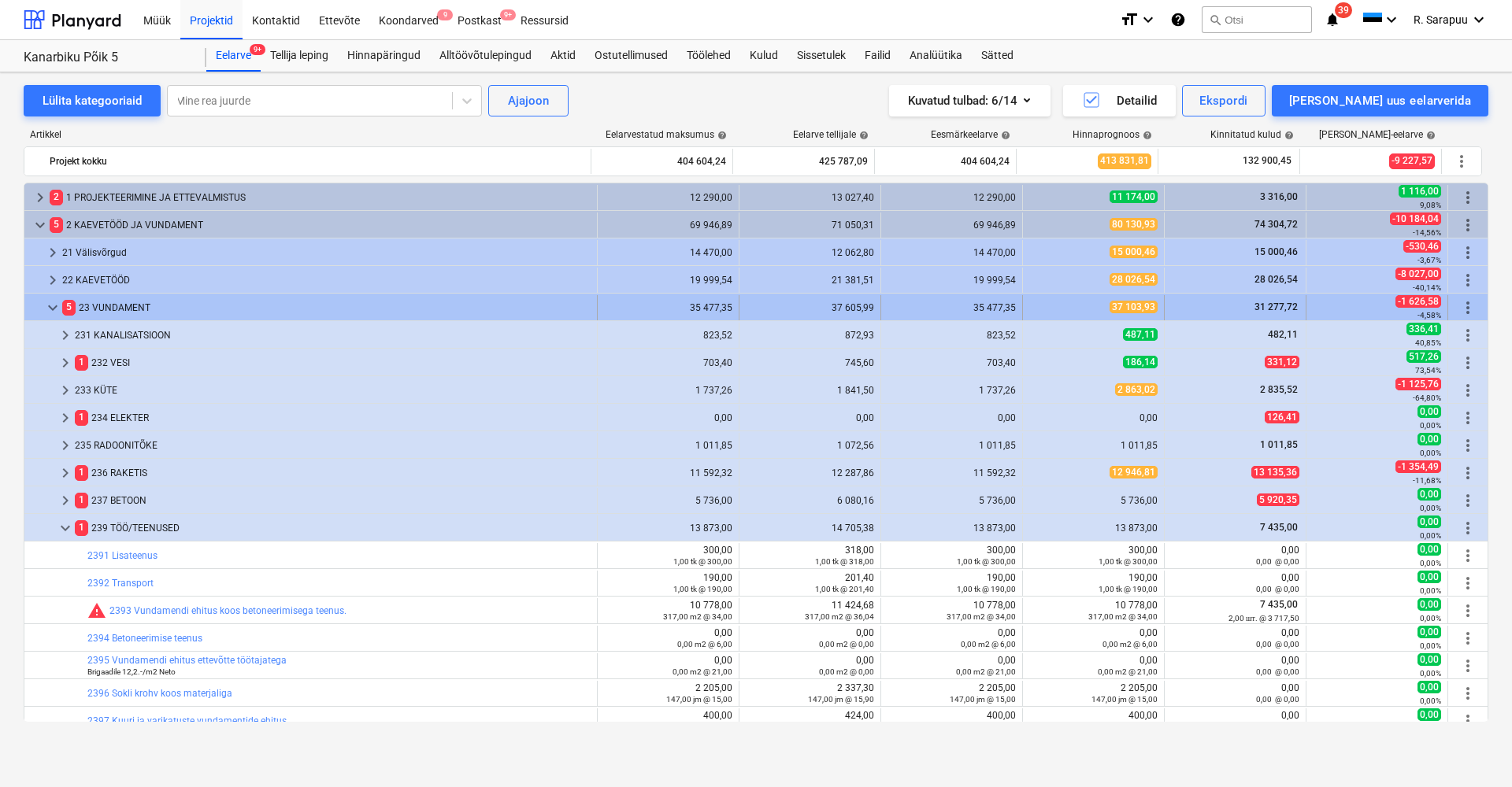
scroll to position [70, 0]
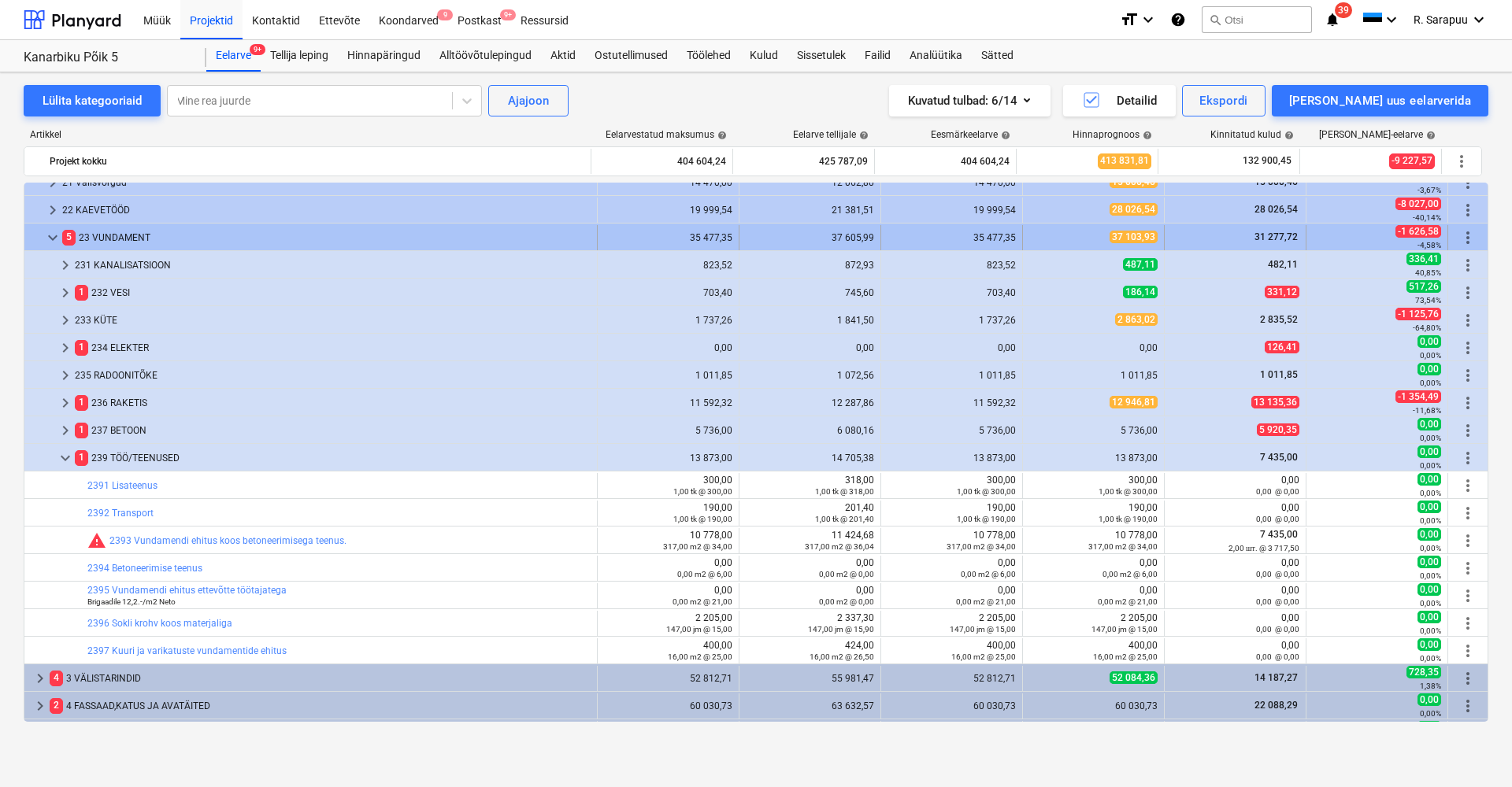
click at [56, 227] on div "keyboard_arrow_down" at bounding box center [53, 238] width 19 height 25
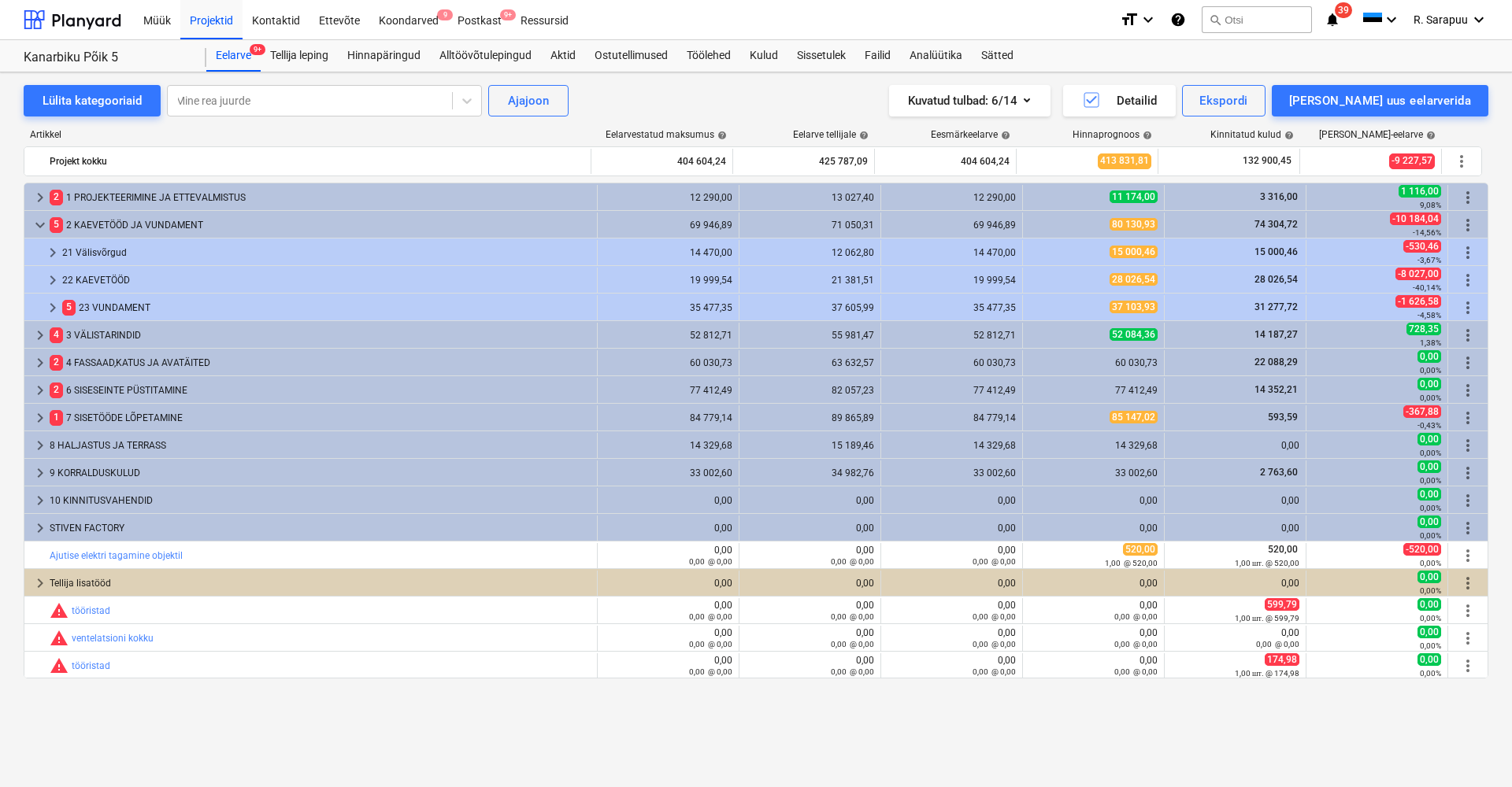
scroll to position [0, 0]
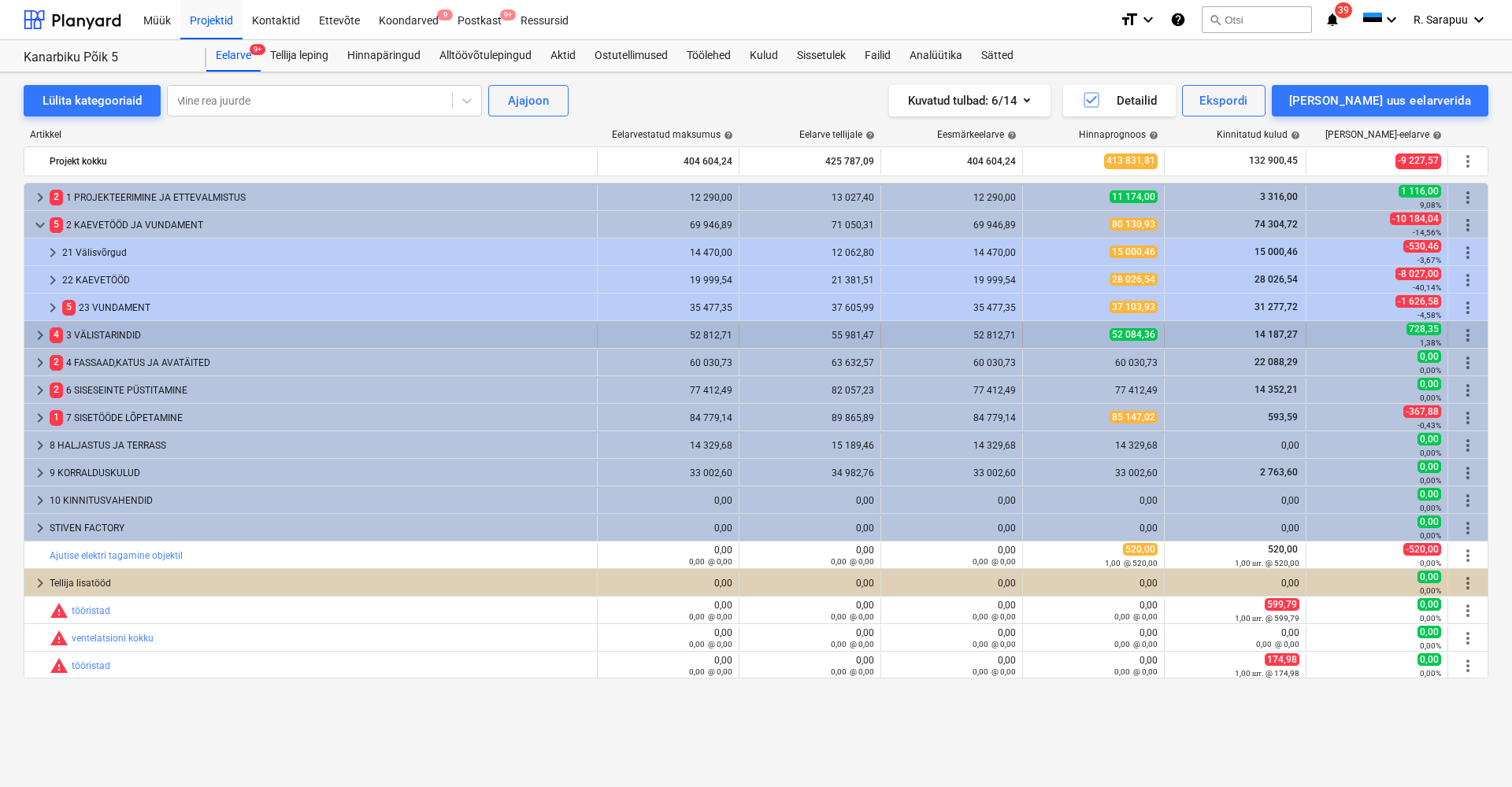
click at [38, 340] on span "keyboard_arrow_right" at bounding box center [40, 336] width 19 height 19
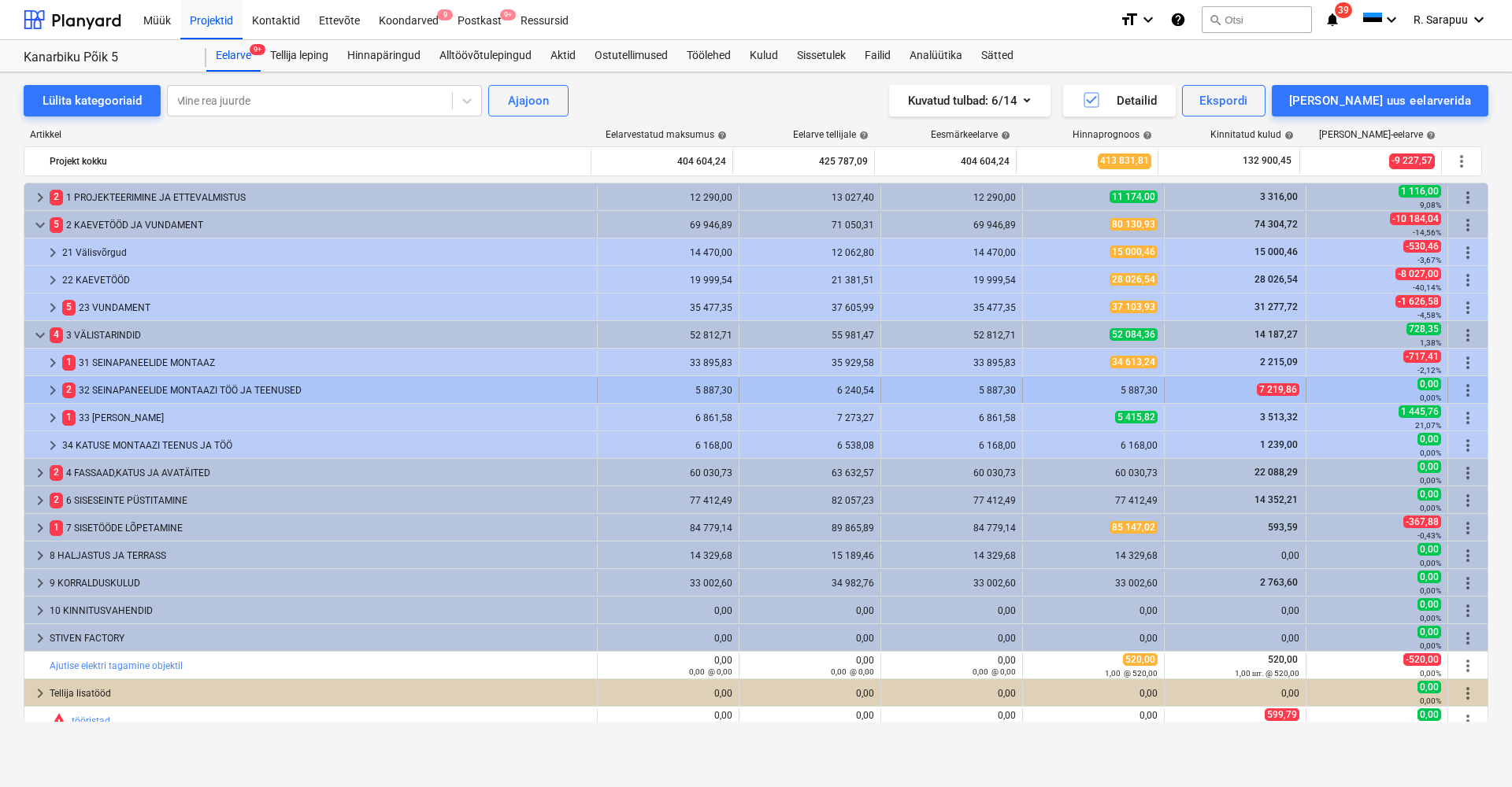
click at [150, 391] on div "2 32 SEINAPANEELIDE MONTAAZI TÖÖ JA TEENUSED" at bounding box center [326, 390] width 529 height 25
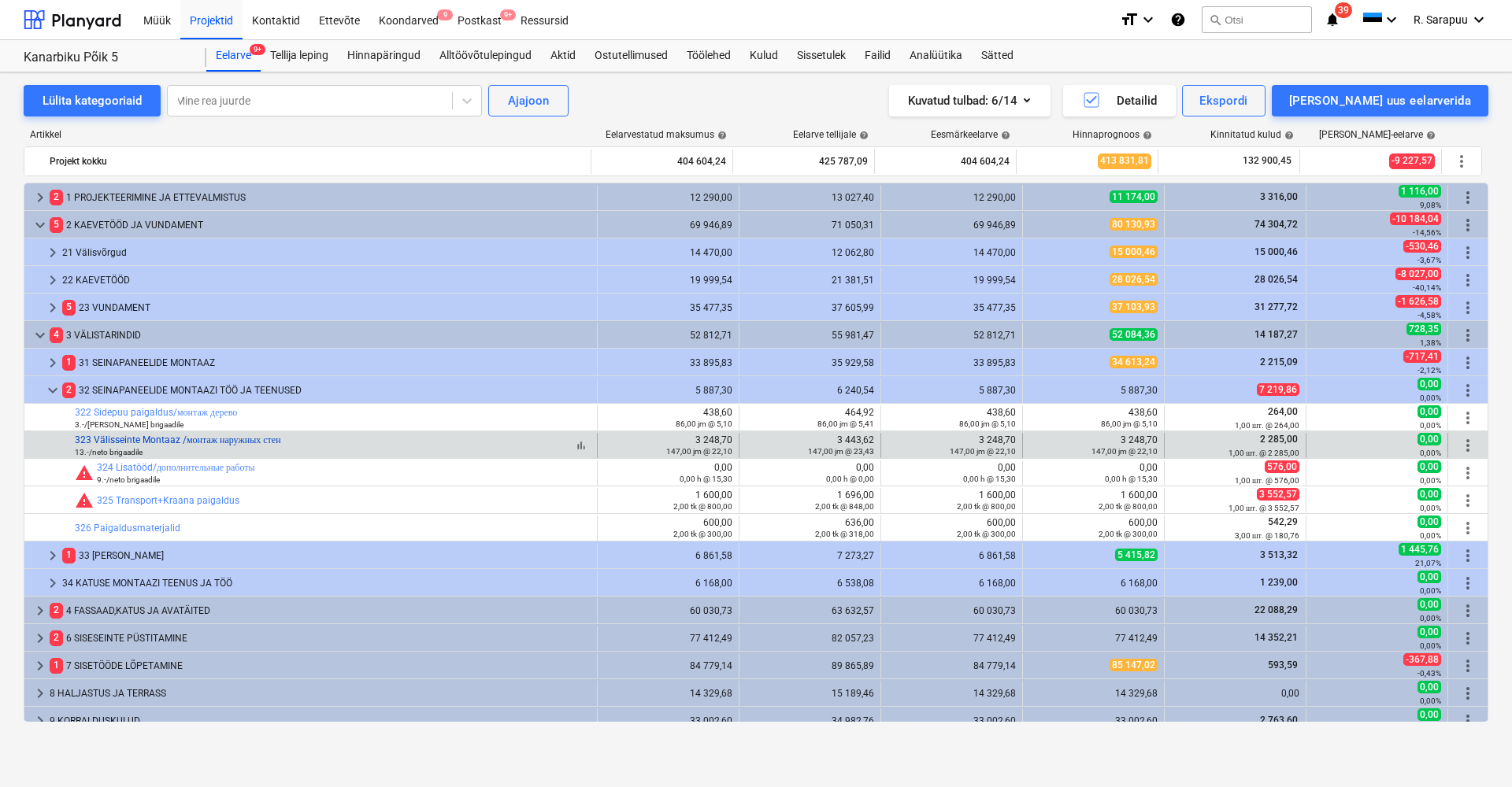
click at [181, 444] on link "323 Välisseinte Montaaz /монтаж наружных стен" at bounding box center [178, 440] width 206 height 11
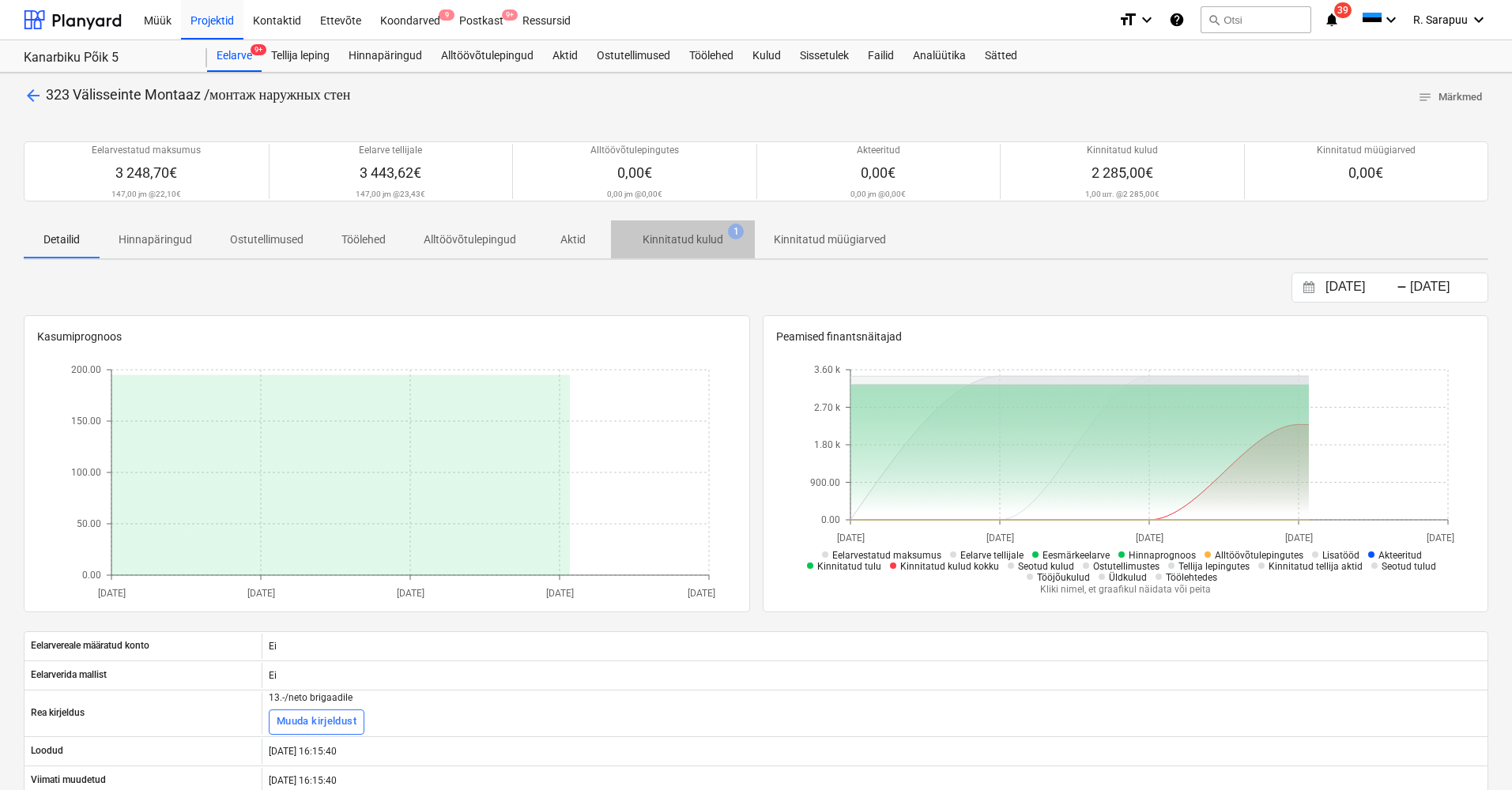
click at [689, 248] on p "Kinnitatud kulud" at bounding box center [683, 240] width 80 height 17
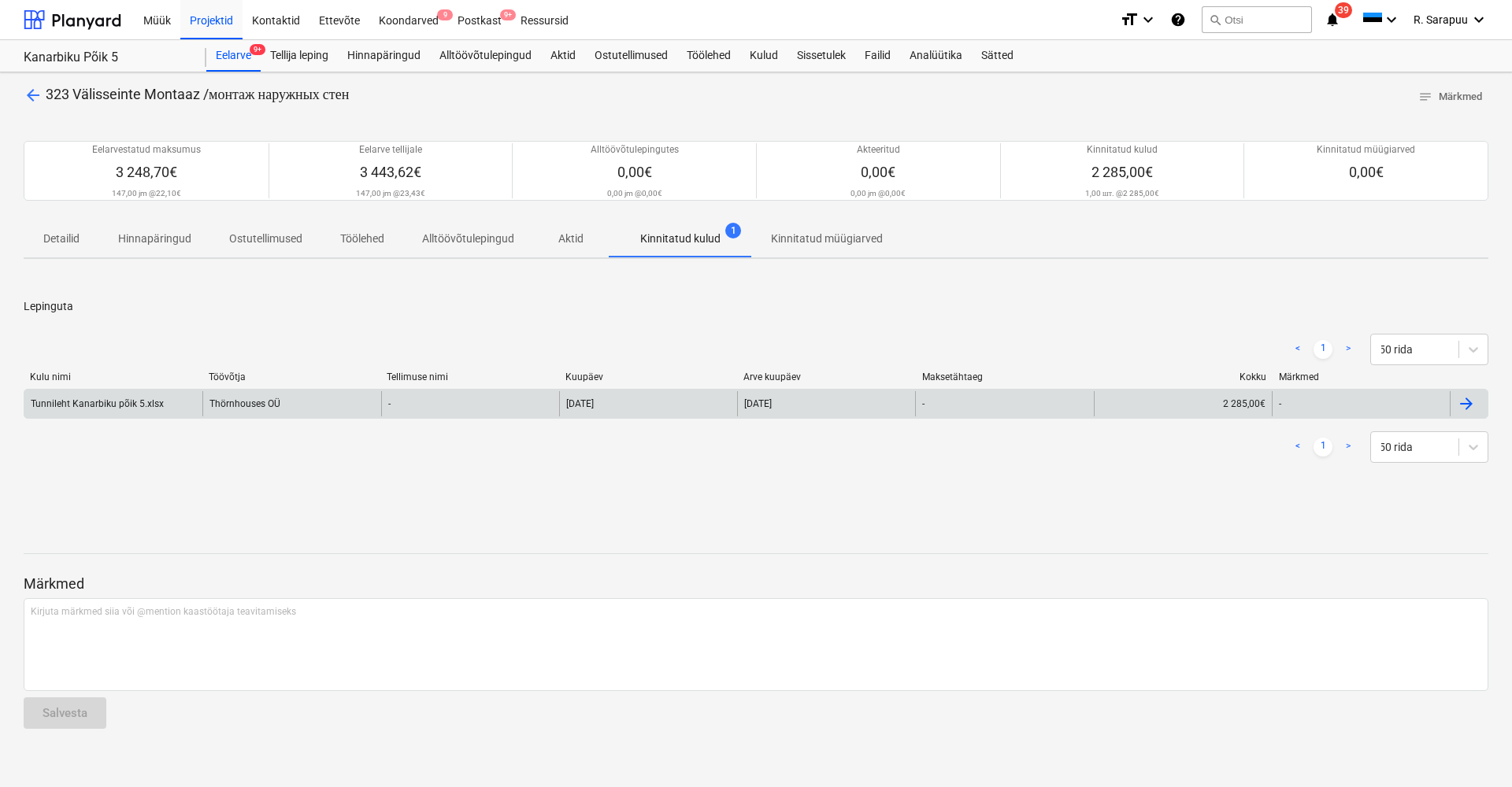
click at [125, 409] on div "Tunnileht Kanarbiku põik 5.xlsx" at bounding box center [98, 404] width 133 height 11
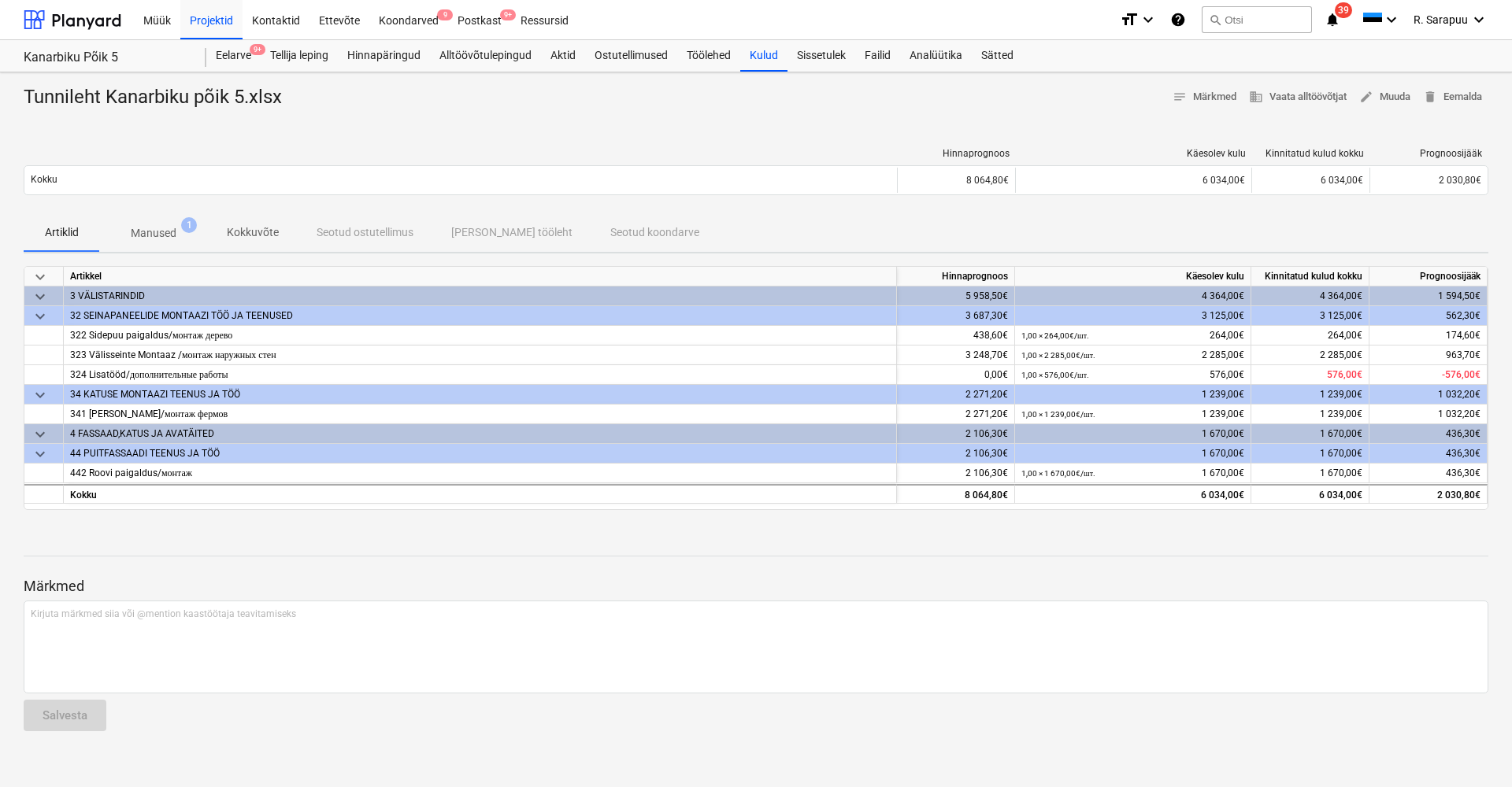
click at [175, 232] on p "Manused" at bounding box center [154, 233] width 46 height 17
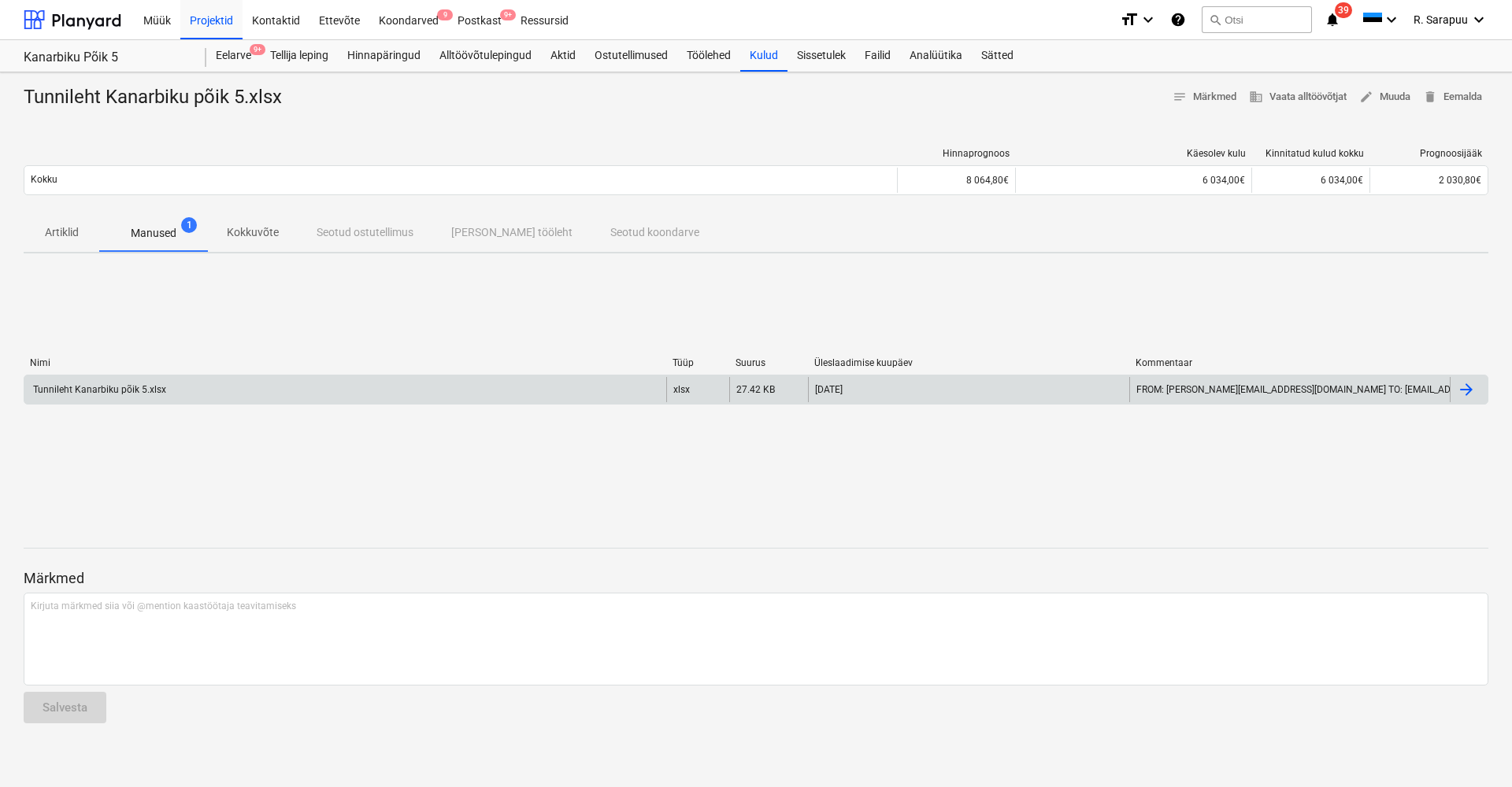
click at [117, 390] on div "Tunnileht Kanarbiku põik 5.xlsx" at bounding box center [98, 390] width 136 height 11
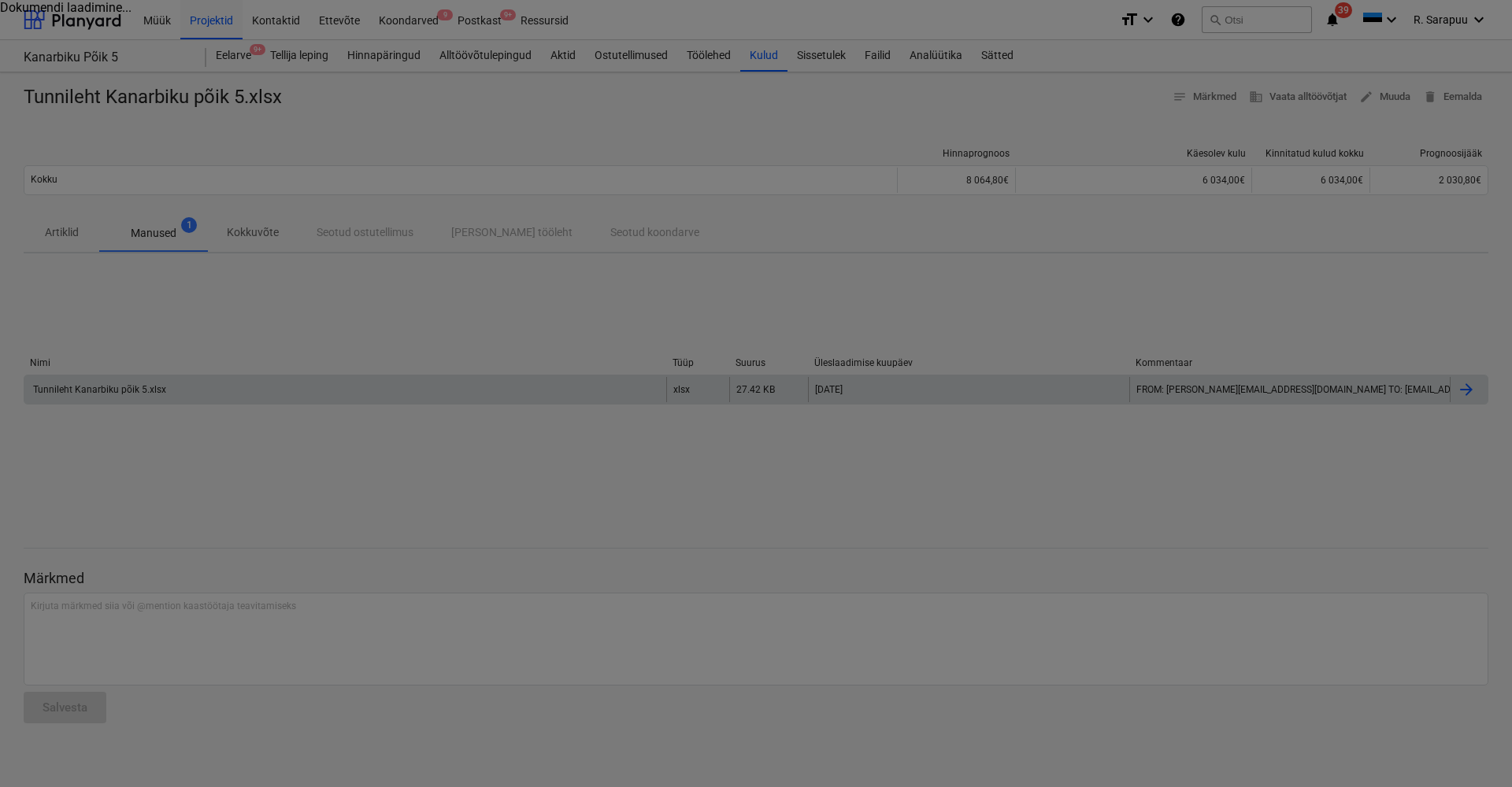
click at [724, 159] on div at bounding box center [756, 394] width 1512 height 787
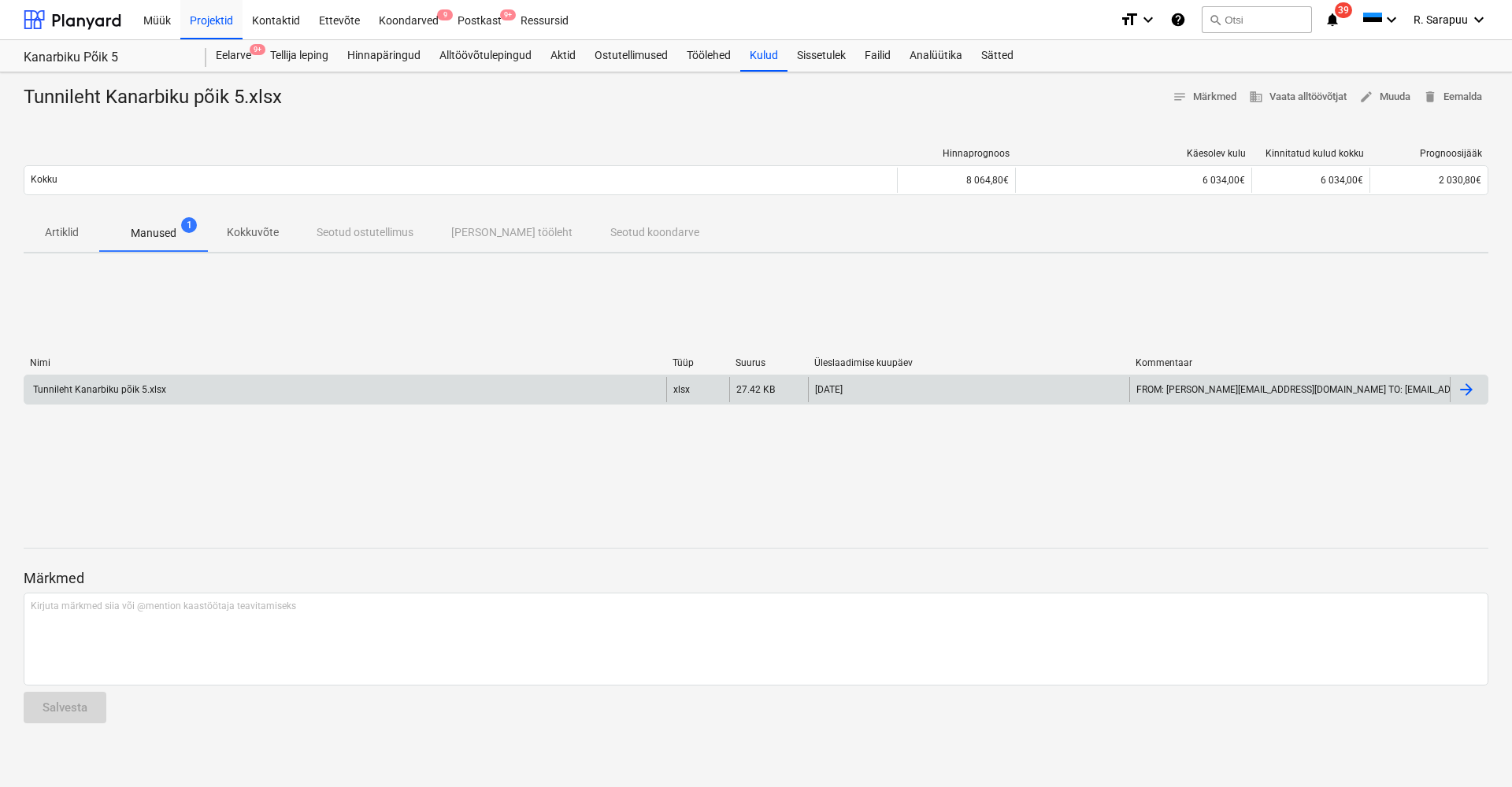
click at [1461, 392] on div at bounding box center [1467, 390] width 19 height 19
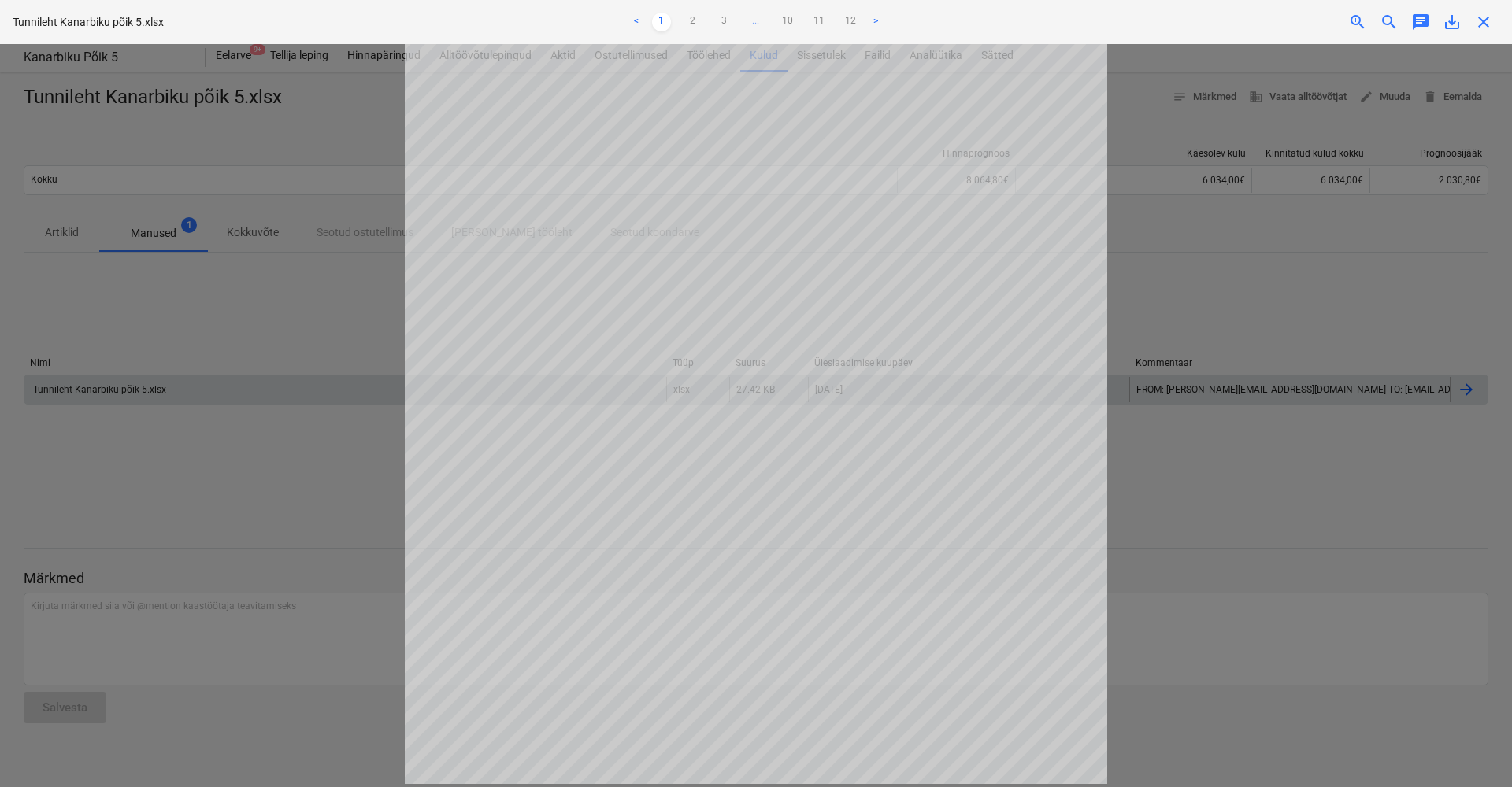
scroll to position [255, 0]
click at [848, 14] on link "12" at bounding box center [851, 22] width 19 height 19
click at [832, 21] on ul "< 1 2 3 ... 10 11 12 >" at bounding box center [756, 22] width 495 height 19
click at [817, 21] on link "11" at bounding box center [819, 22] width 19 height 19
click at [796, 21] on link "10" at bounding box center [787, 22] width 19 height 19
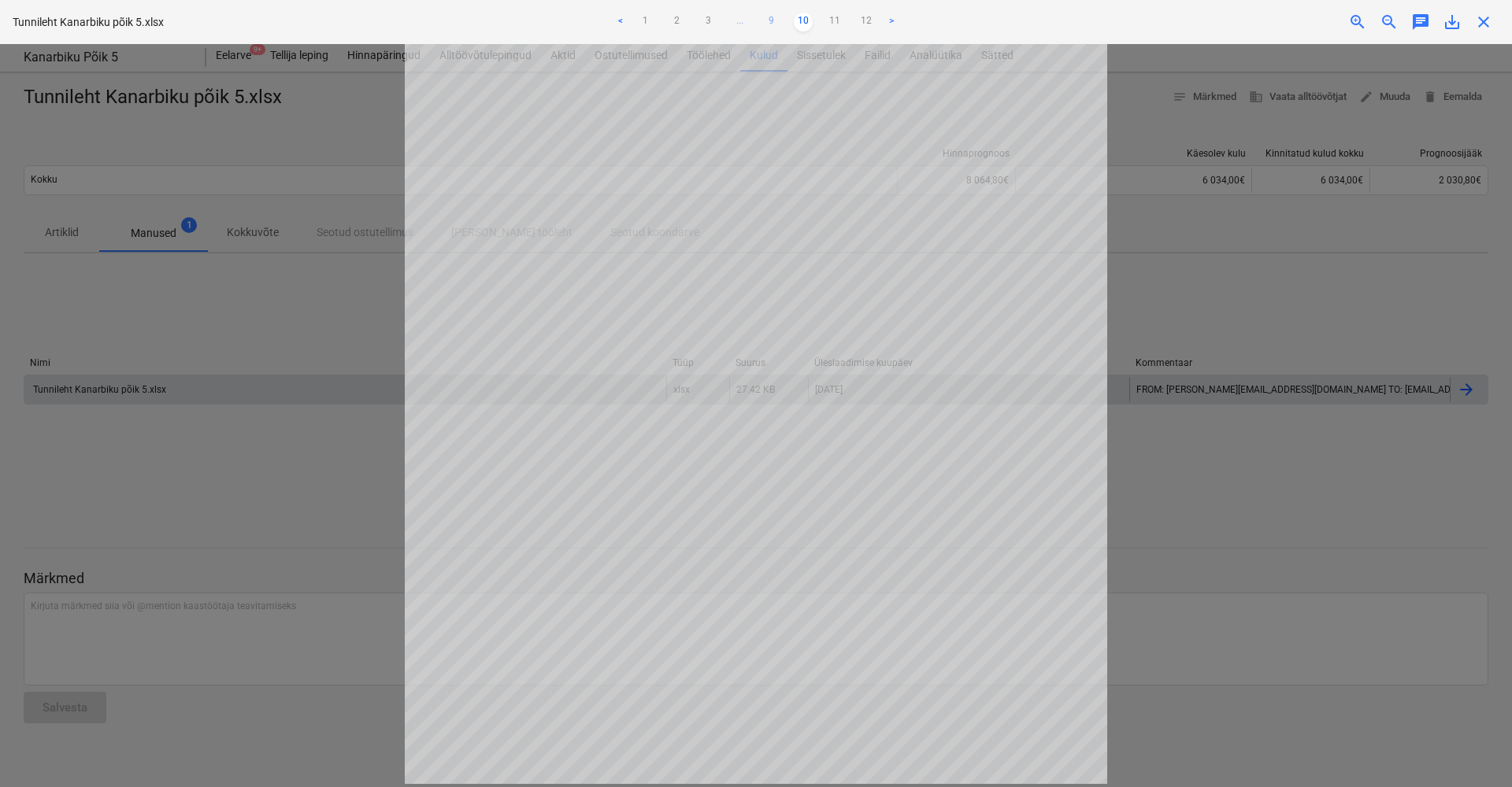
click at [775, 23] on link "9" at bounding box center [772, 22] width 19 height 19
click at [761, 24] on link "8" at bounding box center [756, 22] width 19 height 19
click at [716, 22] on span "..." at bounding box center [709, 22] width 19 height 19
click at [726, 21] on link "5" at bounding box center [725, 22] width 19 height 19
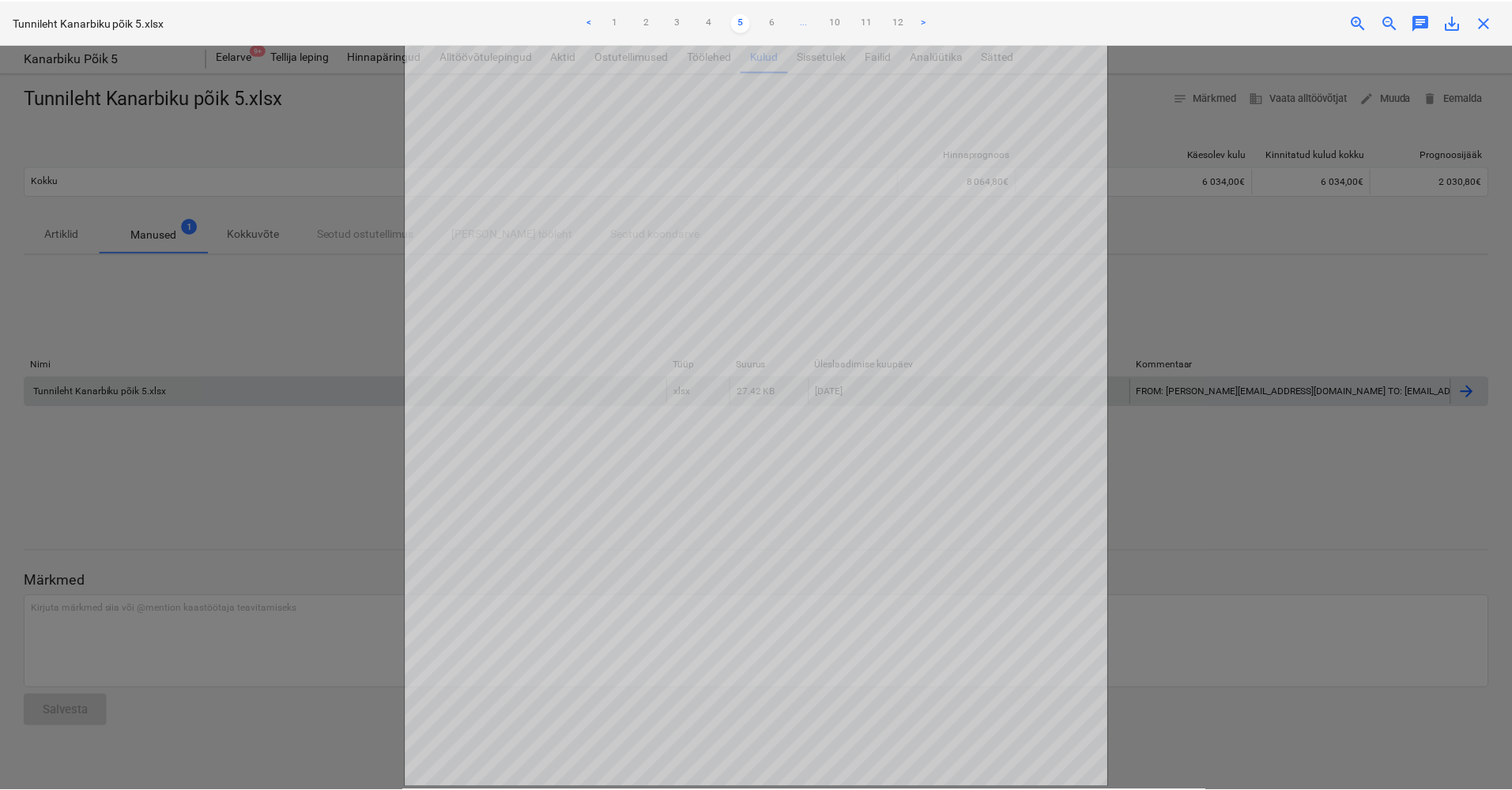
scroll to position [255, 0]
click at [1480, 22] on span "close" at bounding box center [1490, 22] width 19 height 19
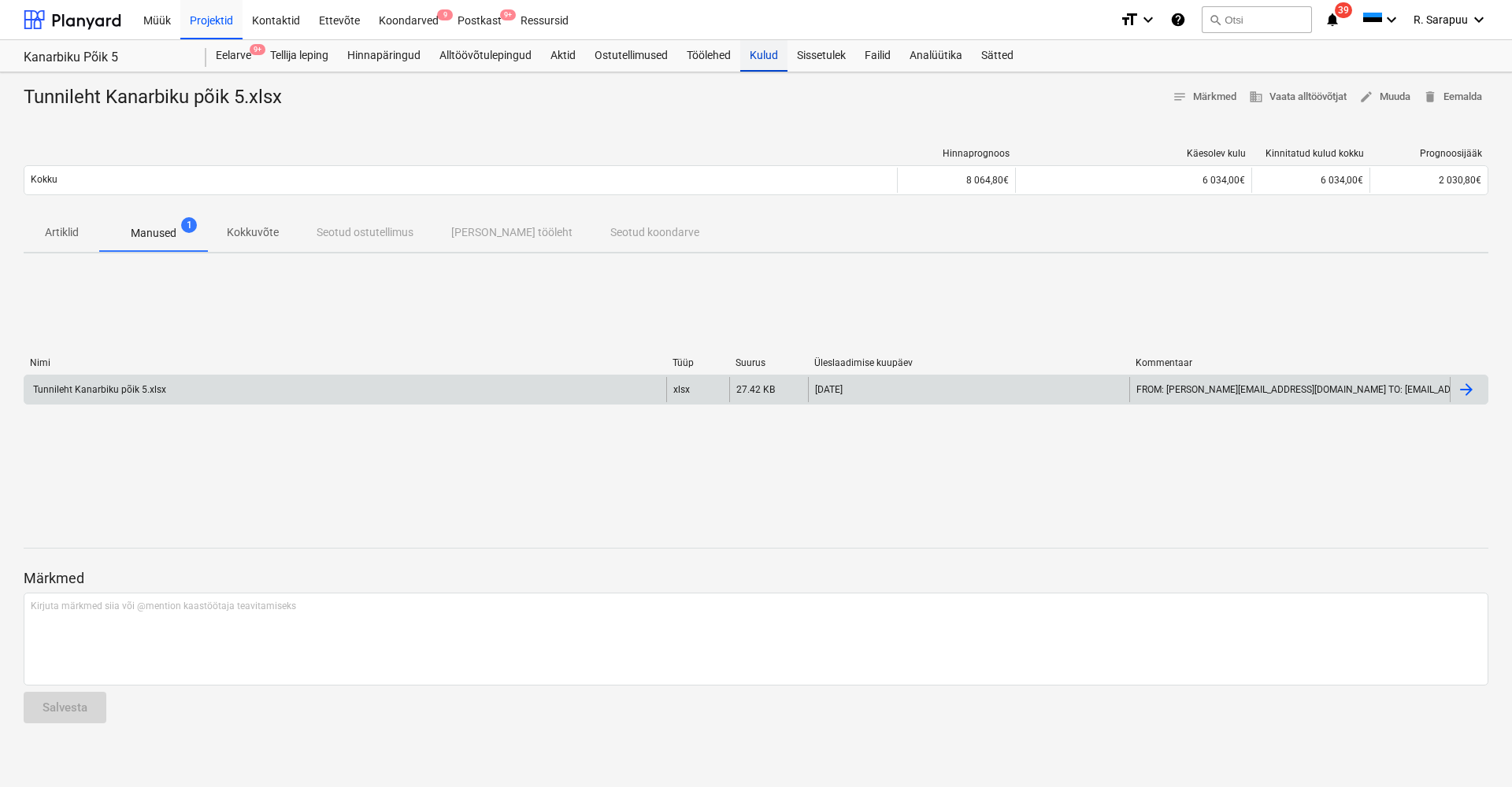
click at [760, 59] on div "Kulud" at bounding box center [764, 56] width 48 height 32
